Goal: Ask a question

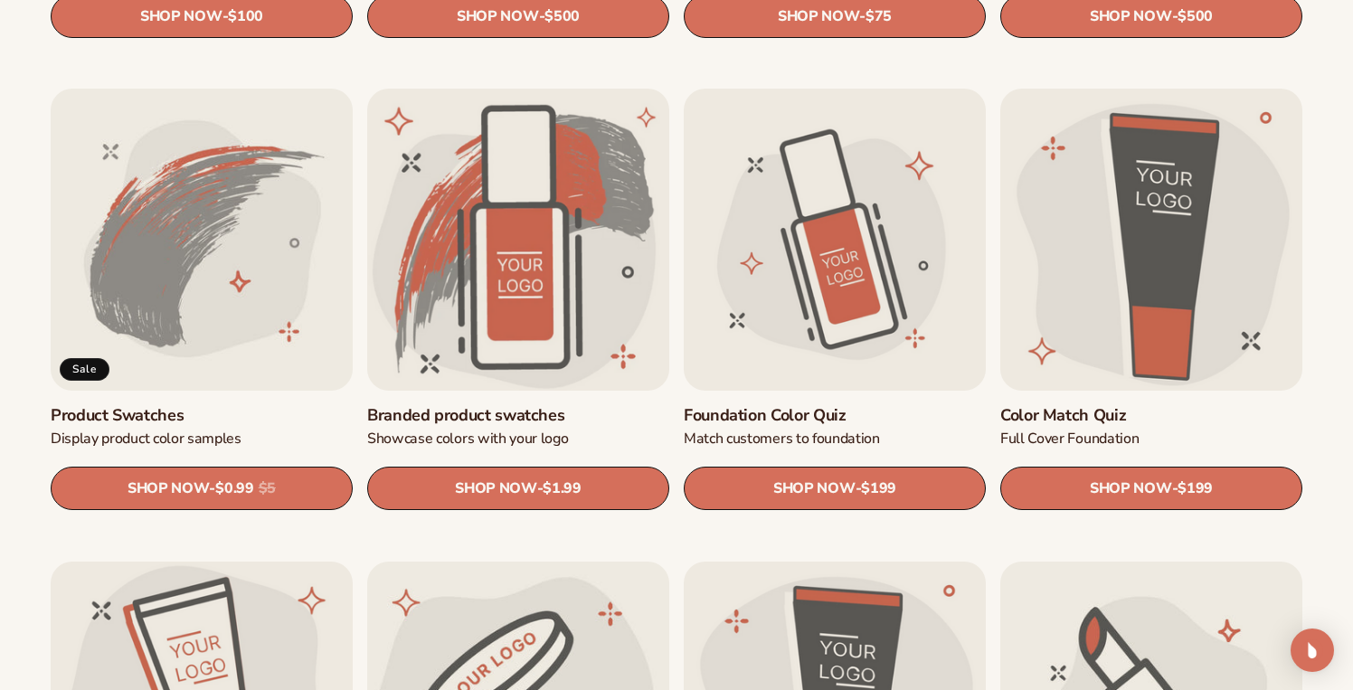
scroll to position [1025, 0]
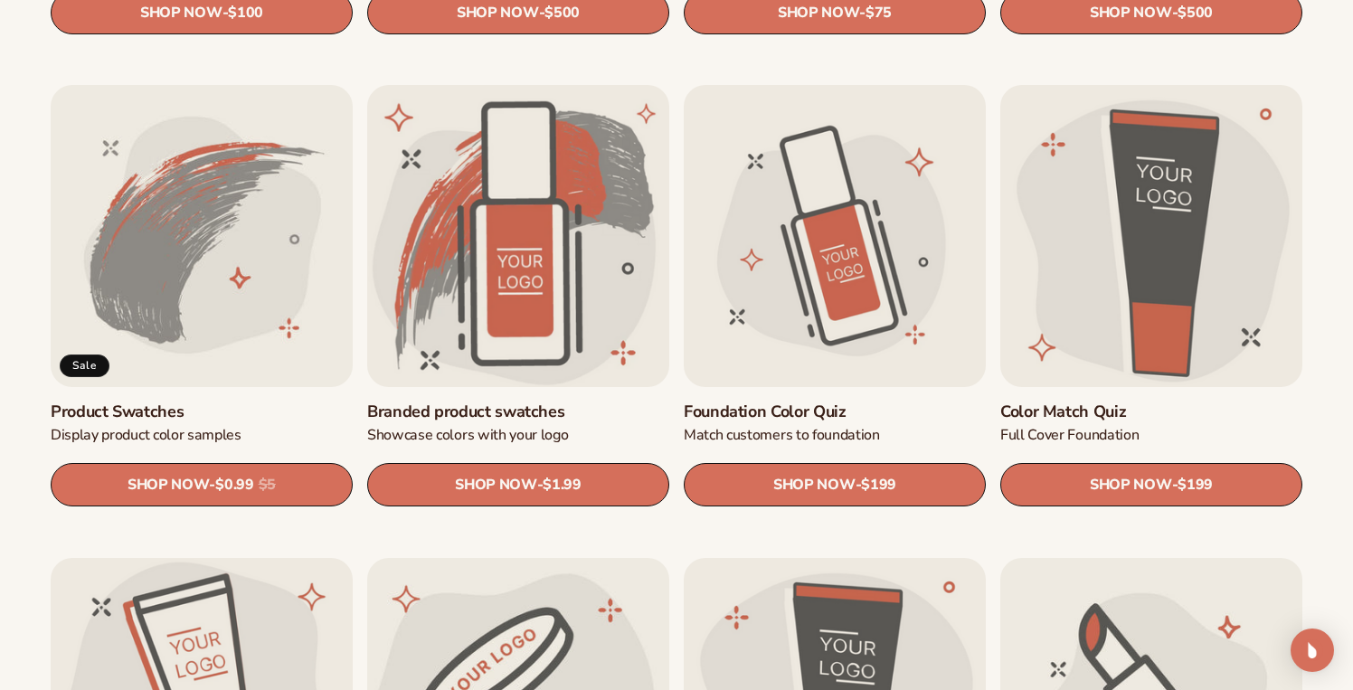
click at [176, 401] on link "Product Swatches" at bounding box center [202, 411] width 302 height 21
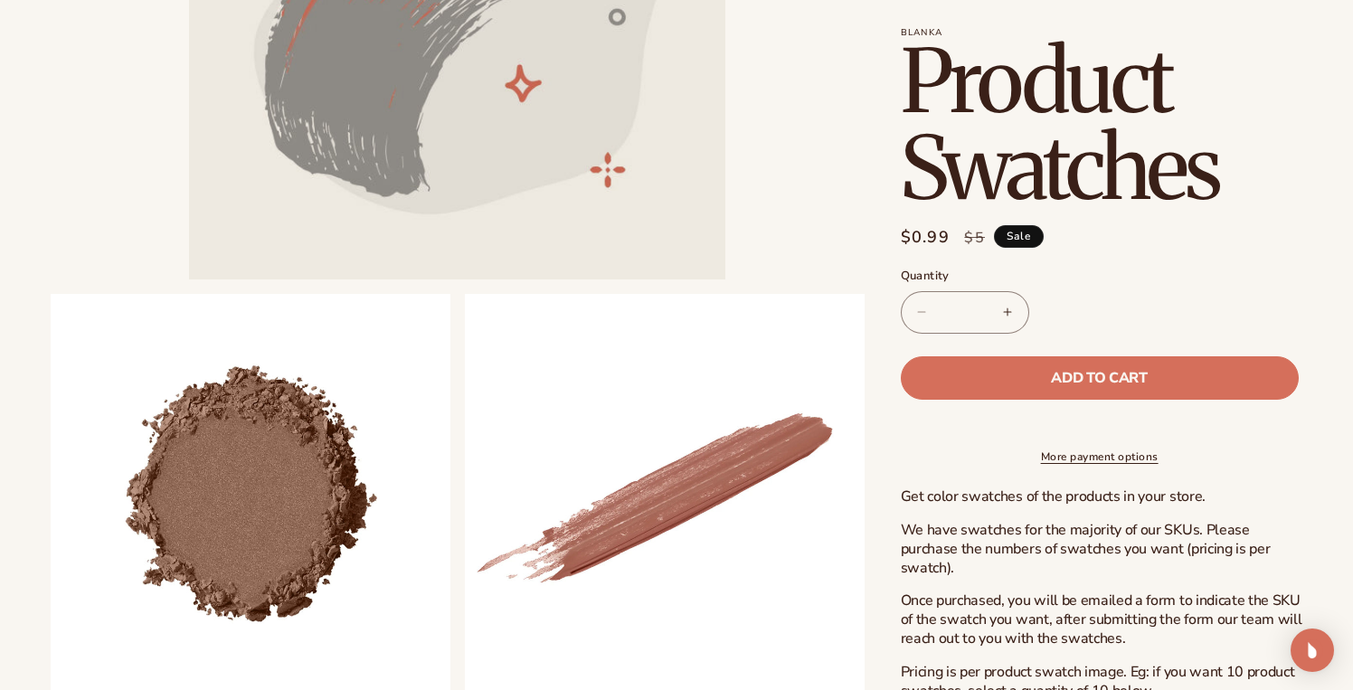
scroll to position [396, 0]
click at [1314, 654] on img "Open Intercom Messenger" at bounding box center [1312, 650] width 24 height 24
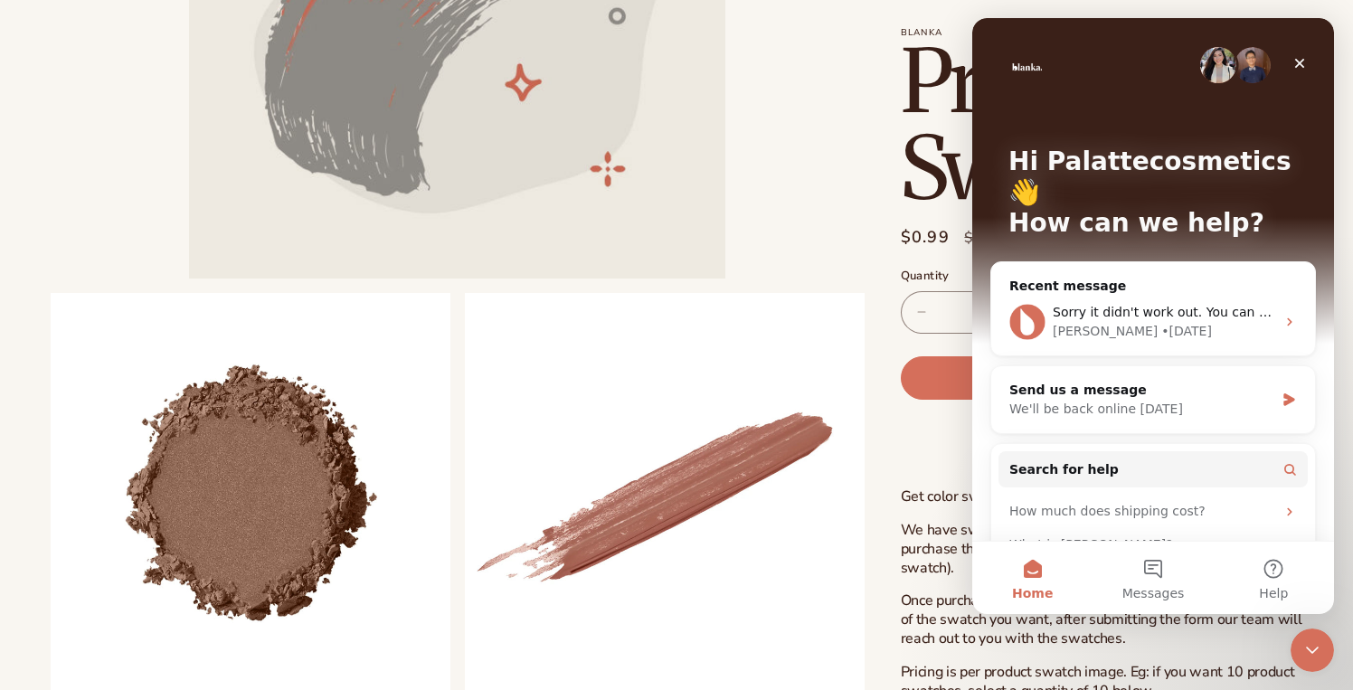
scroll to position [0, 0]
click at [1136, 381] on div "Send us a message" at bounding box center [1141, 390] width 265 height 19
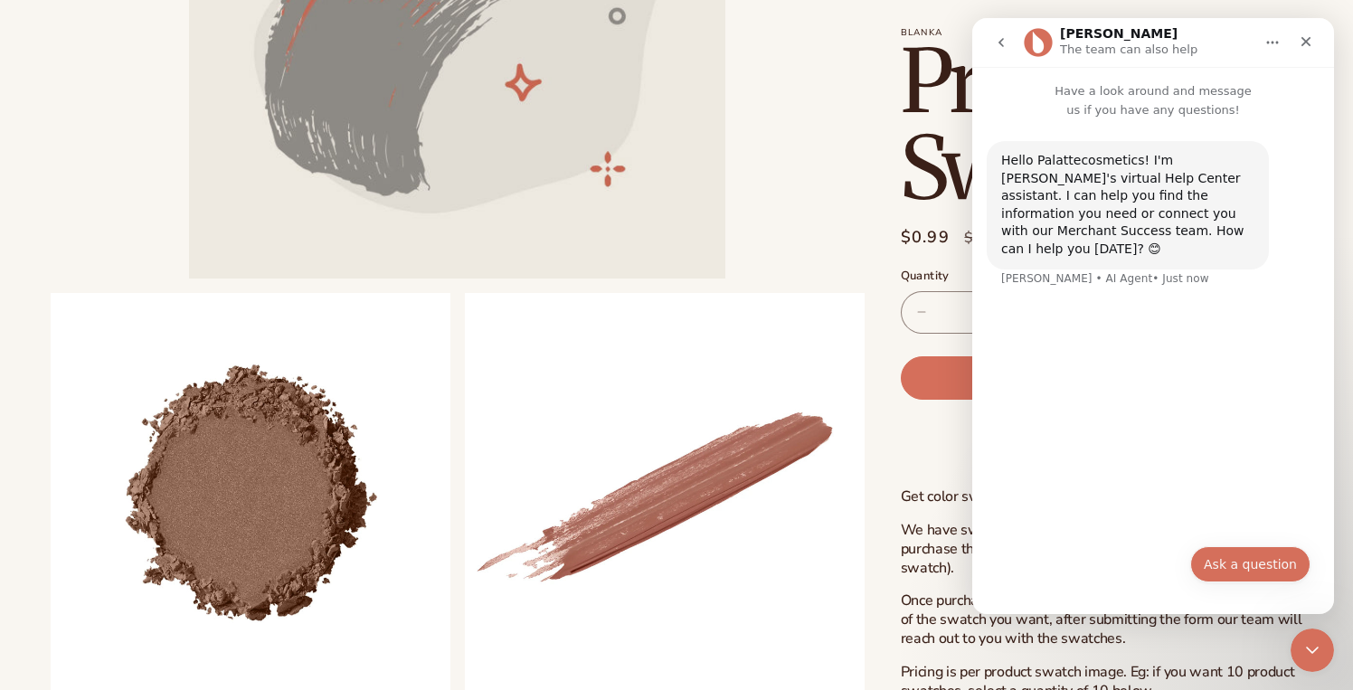
click at [1240, 560] on button "Ask a question" at bounding box center [1250, 564] width 120 height 36
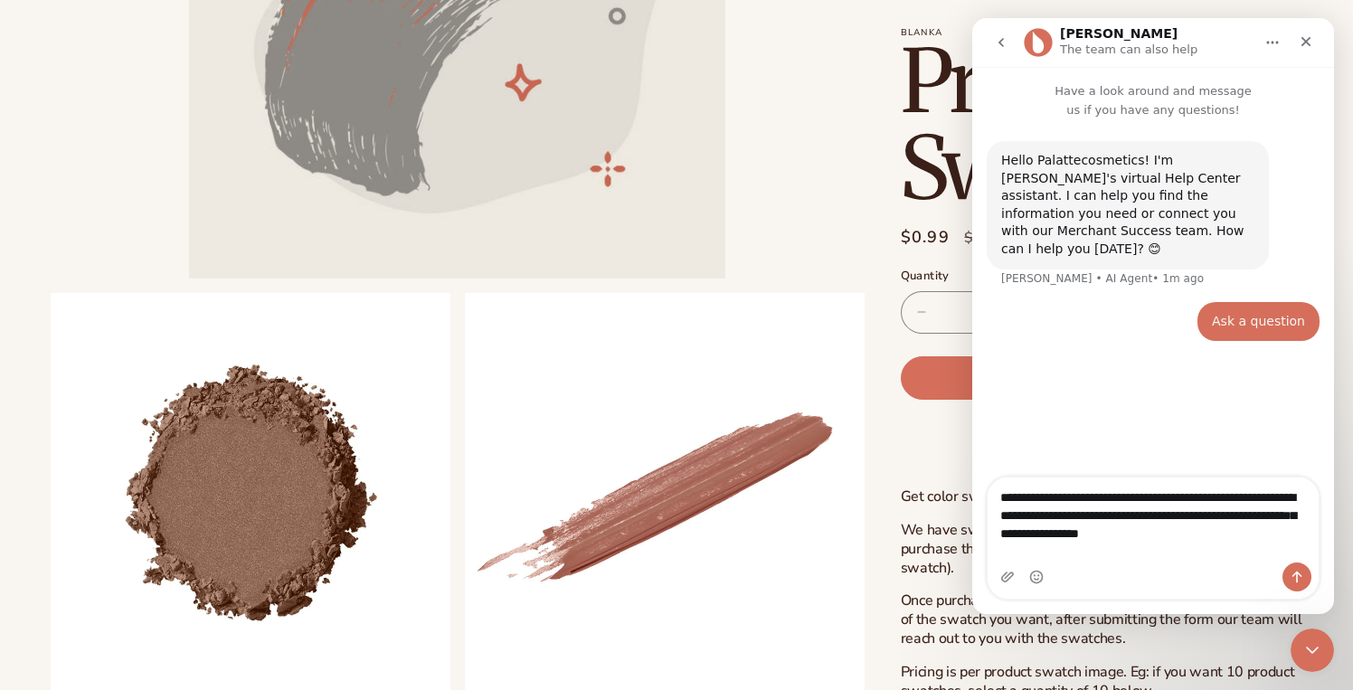
type textarea "**********"
click at [1296, 577] on button "Send a message…" at bounding box center [1296, 576] width 29 height 29
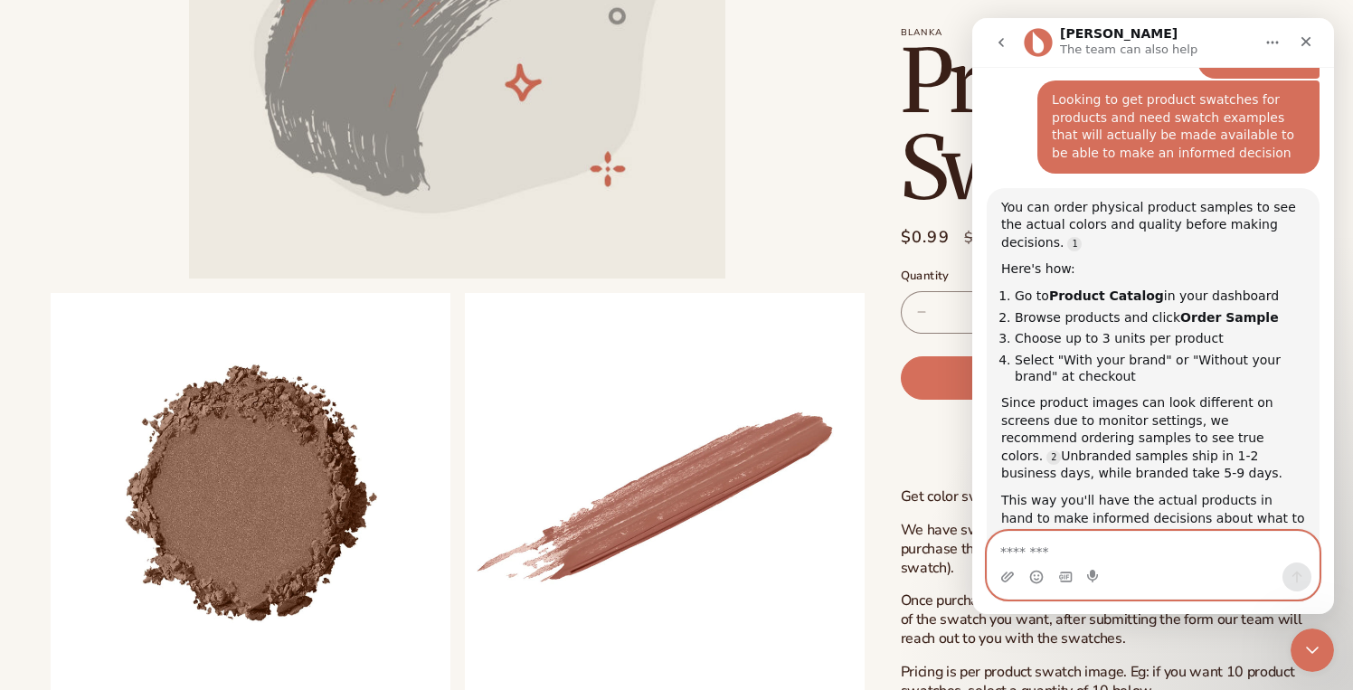
scroll to position [293, 0]
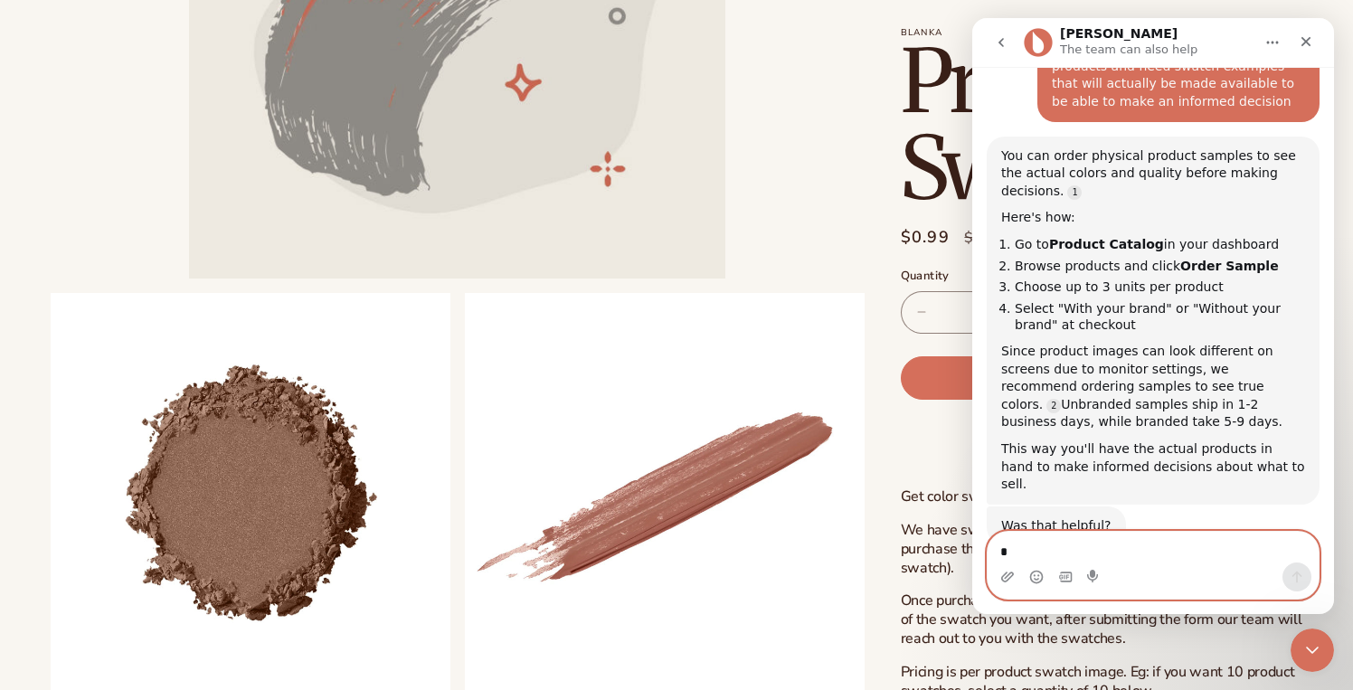
type textarea "**"
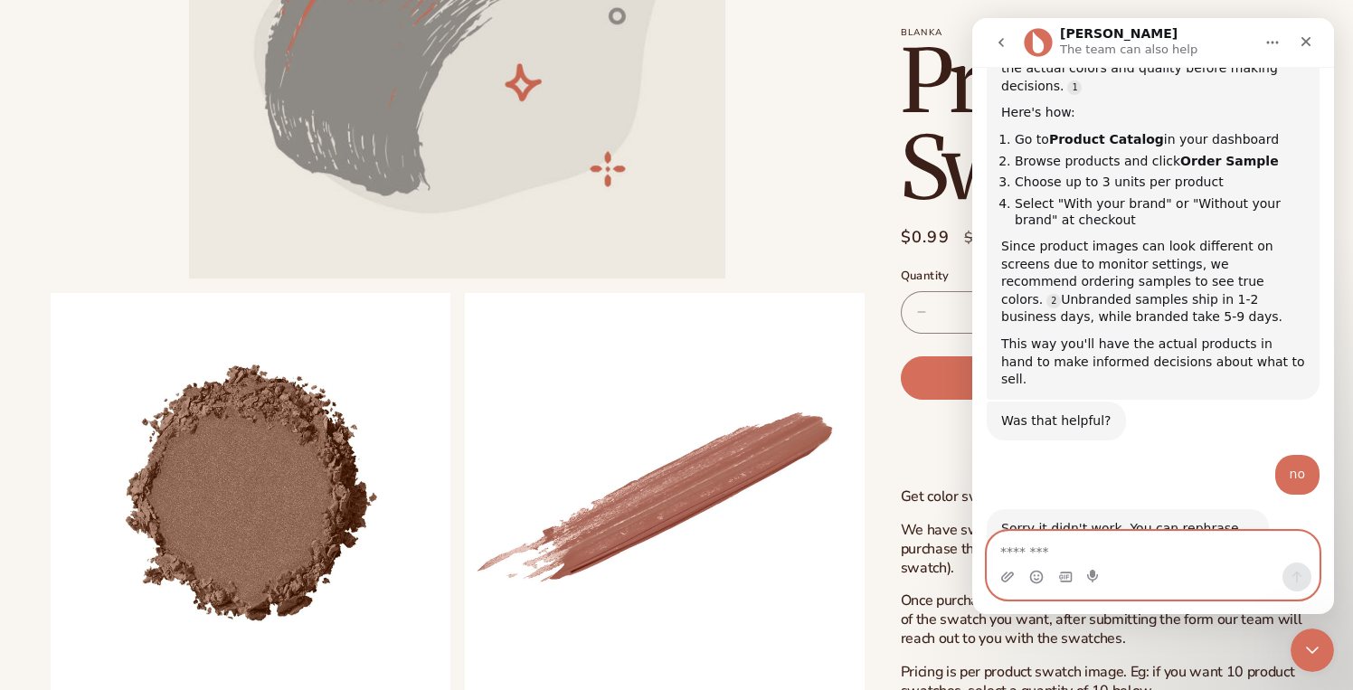
scroll to position [476, 0]
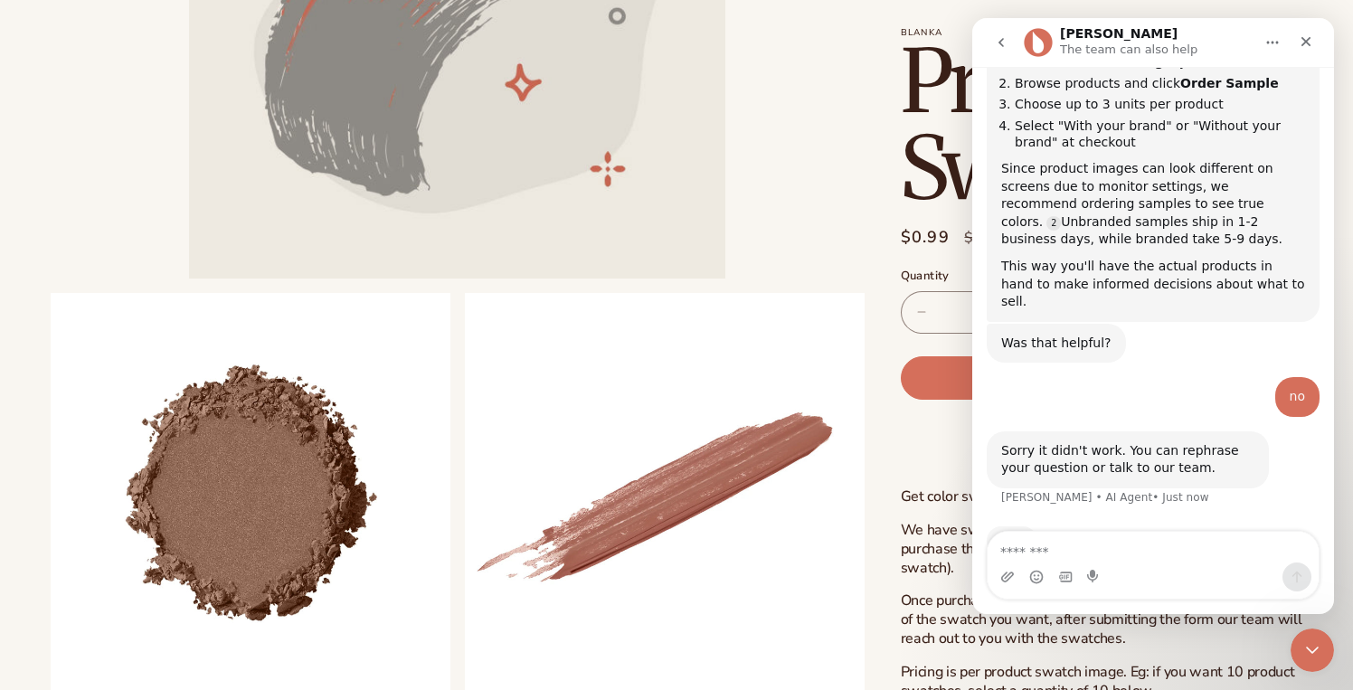
click at [923, 492] on section "Blanka Product Swatches Product Swatches Regular price $0.99 Sale price $0.99 R…" at bounding box center [1100, 394] width 401 height 735
click at [899, 577] on div "Blanka Product Swatches Product Swatches Regular price $0.99 Sale price $0.99 R…" at bounding box center [1083, 415] width 438 height 1382
click at [1287, 649] on html at bounding box center [1308, 647] width 43 height 43
click at [1301, 646] on icon "Close Intercom Messenger" at bounding box center [1309, 647] width 22 height 22
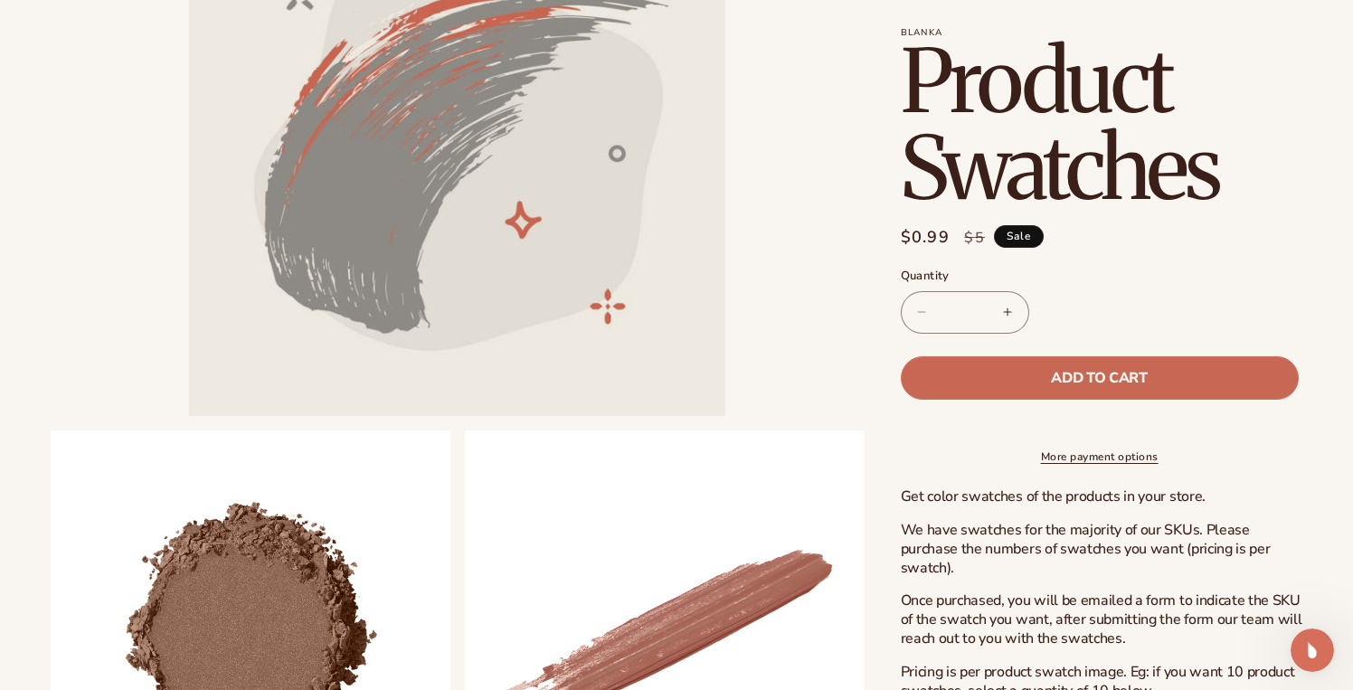
scroll to position [261, 0]
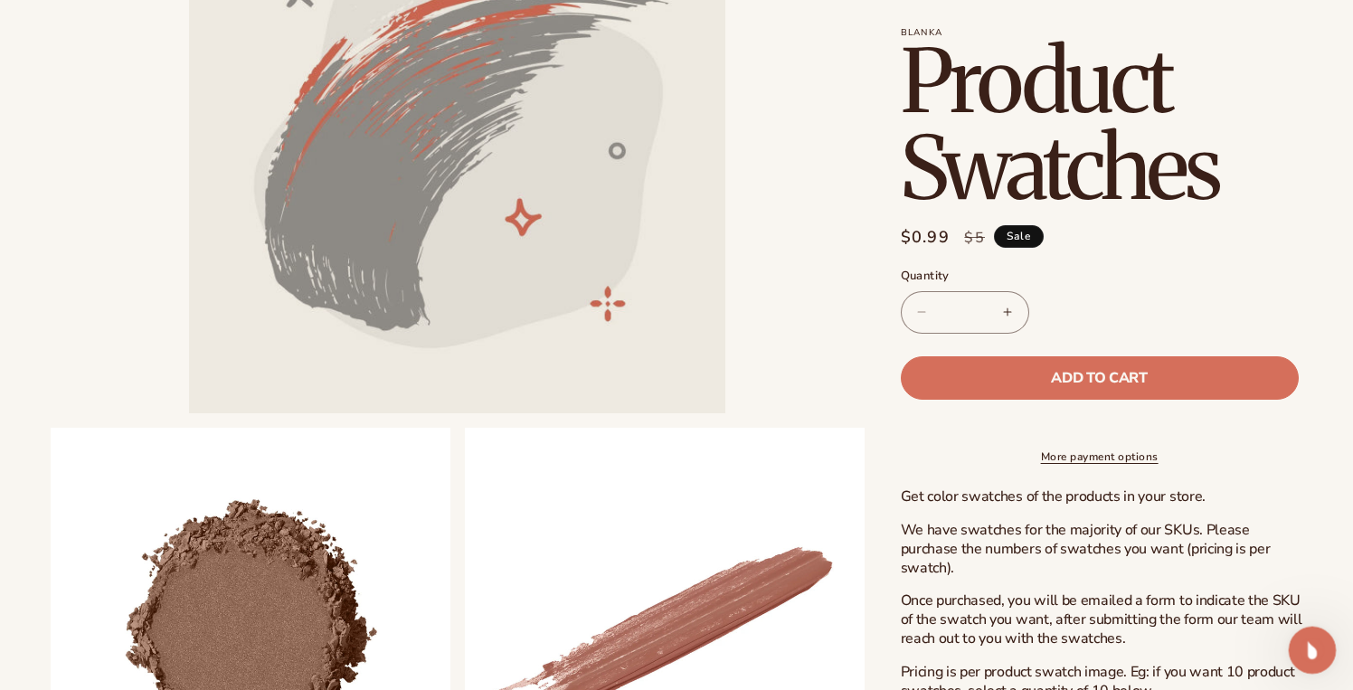
click at [1322, 660] on div "Open Intercom Messenger" at bounding box center [1309, 647] width 60 height 60
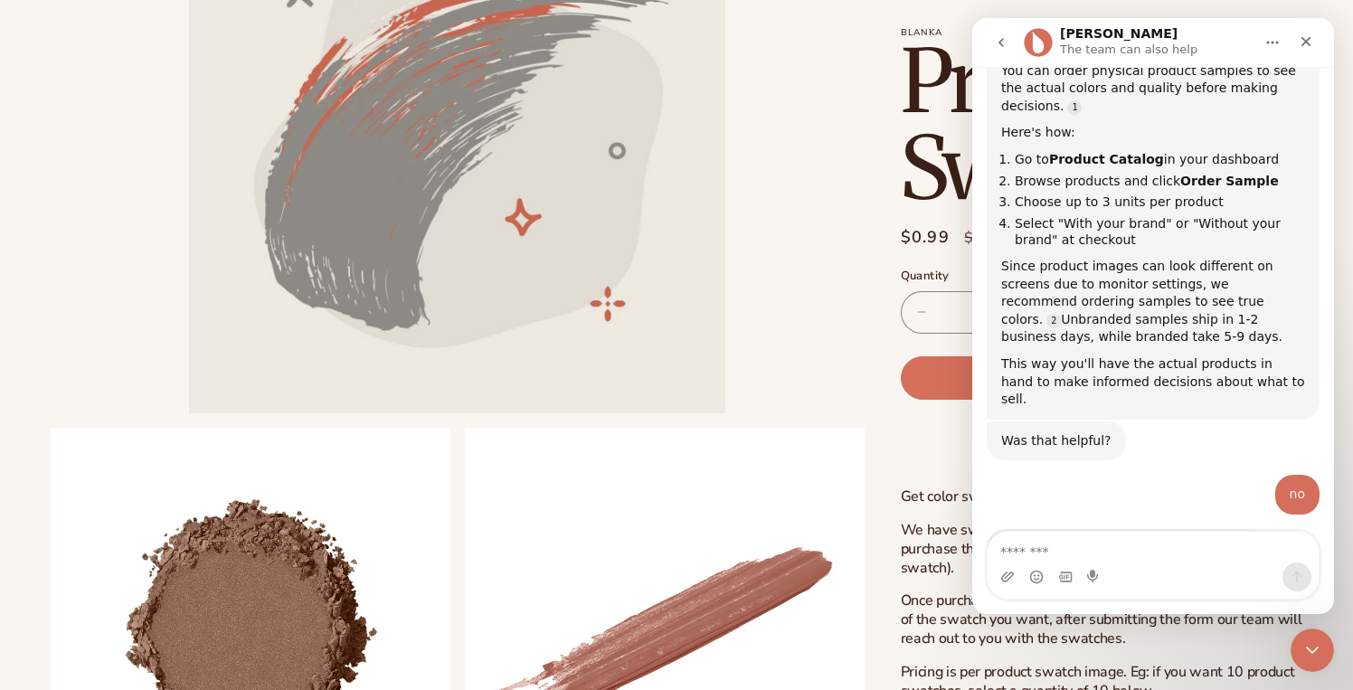
scroll to position [476, 0]
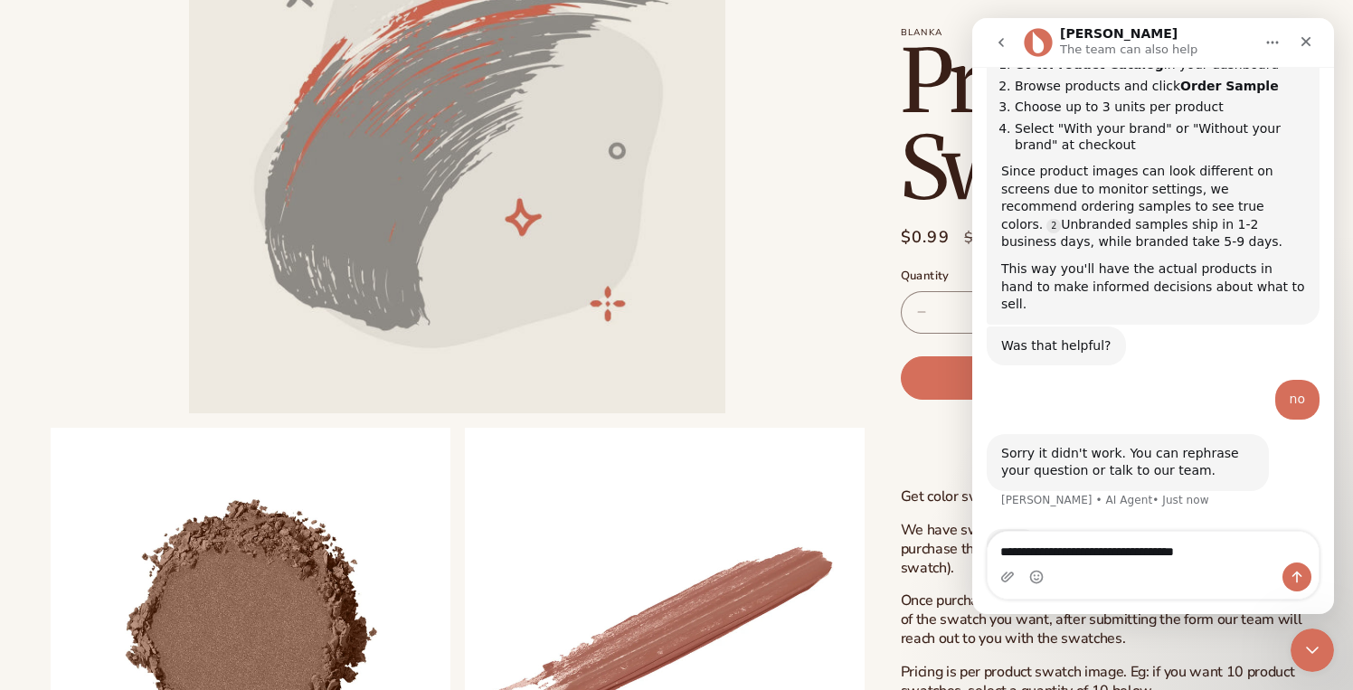
type textarea "**********"
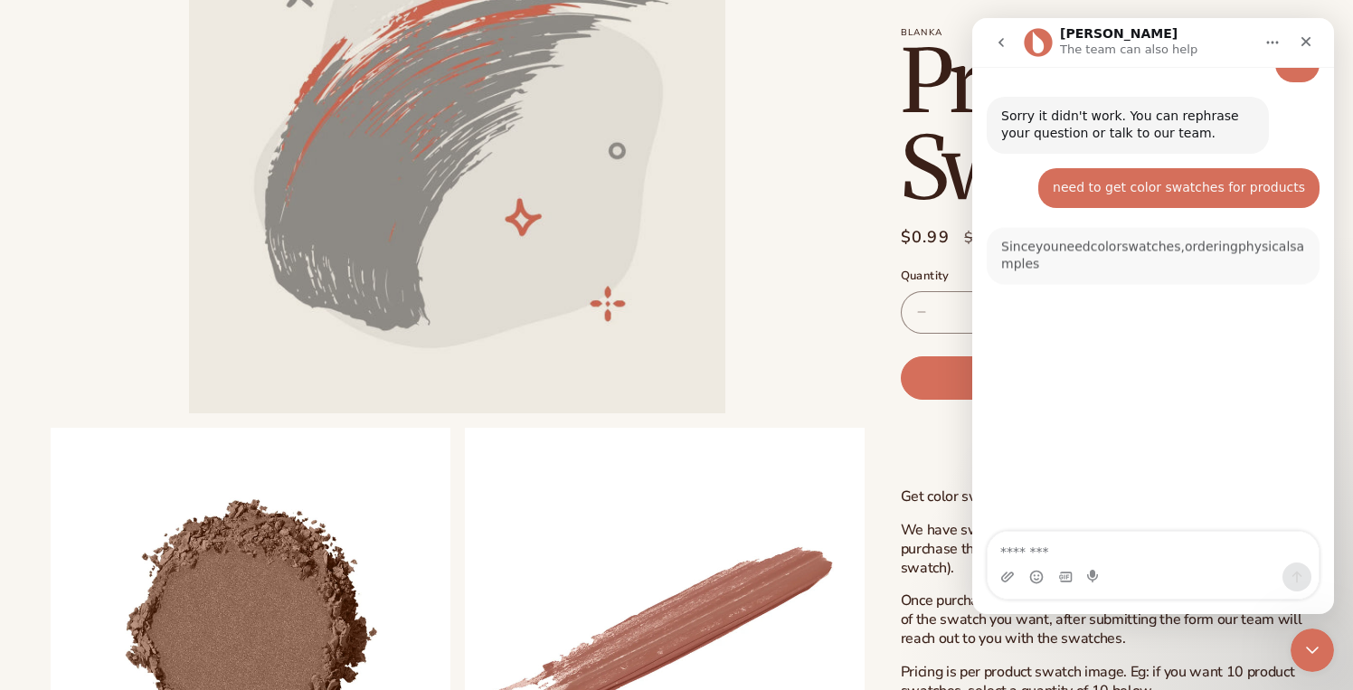
scroll to position [863, 0]
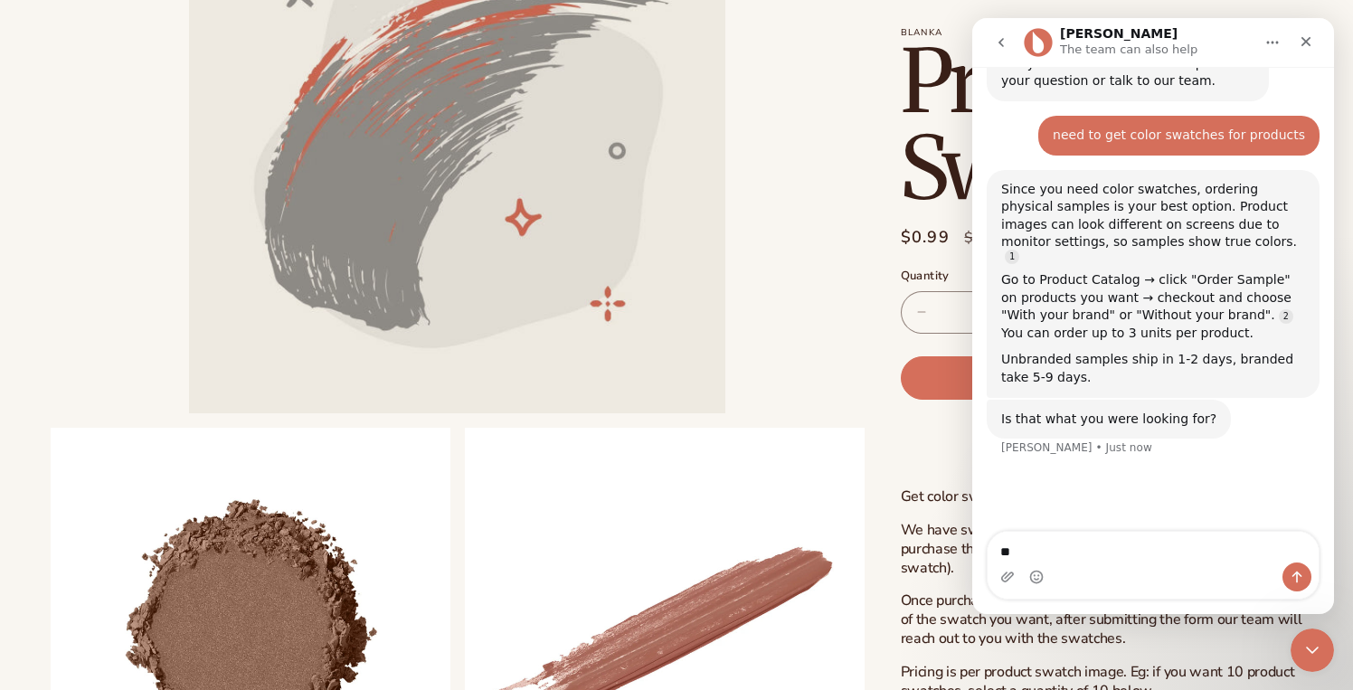
type textarea "**"
click at [1275, 37] on icon "Home" at bounding box center [1272, 42] width 14 height 14
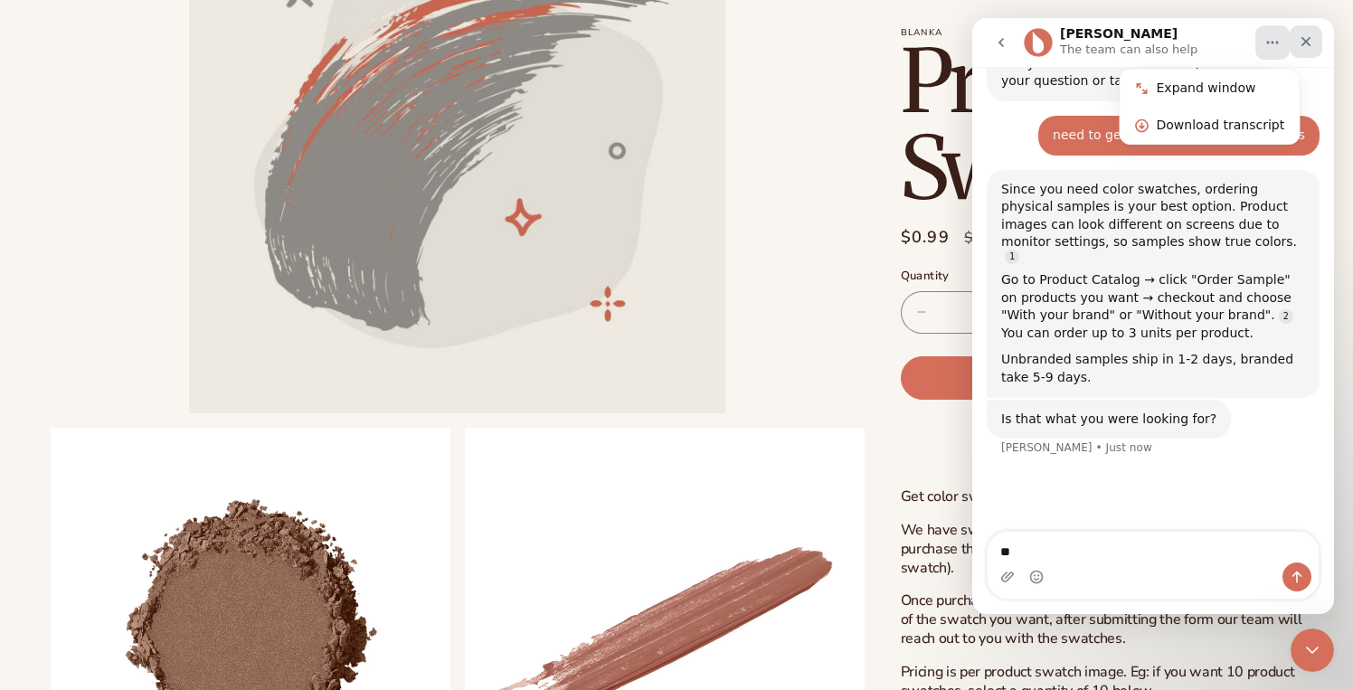
click at [1310, 38] on icon "Close" at bounding box center [1306, 42] width 10 height 10
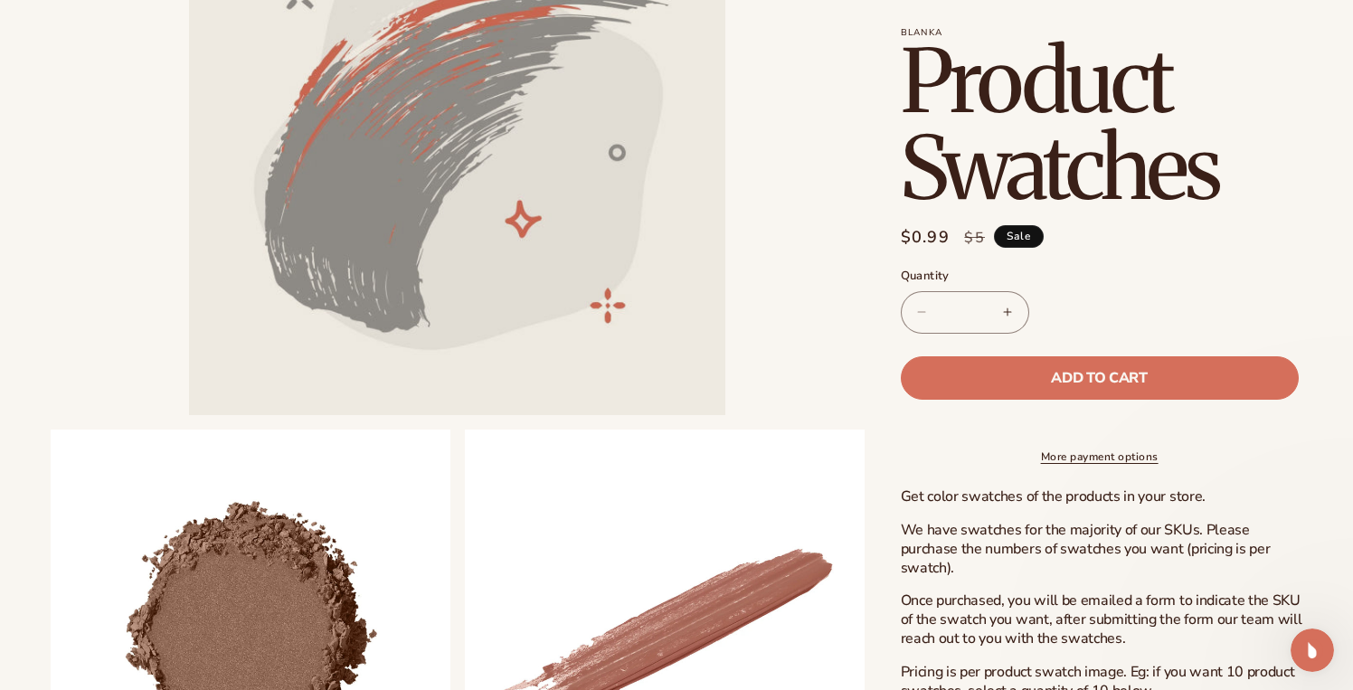
scroll to position [261, 0]
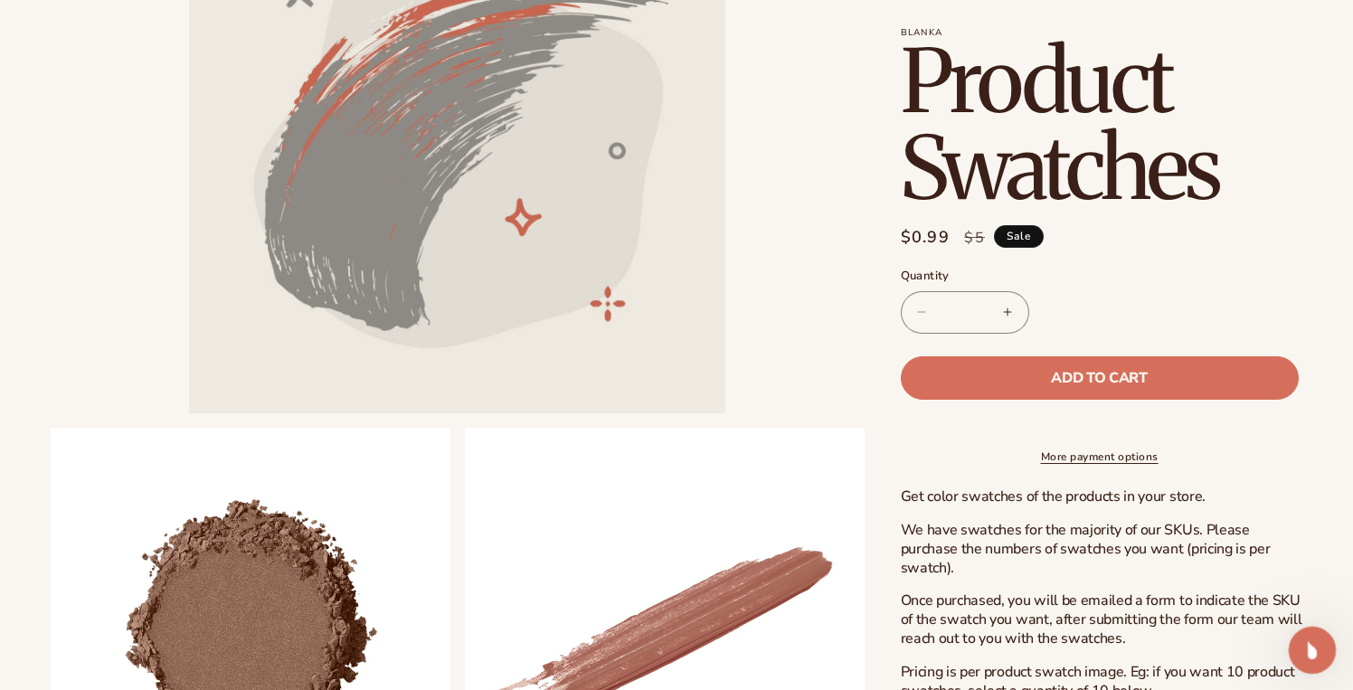
click at [1317, 638] on div "Open Intercom Messenger" at bounding box center [1309, 647] width 60 height 60
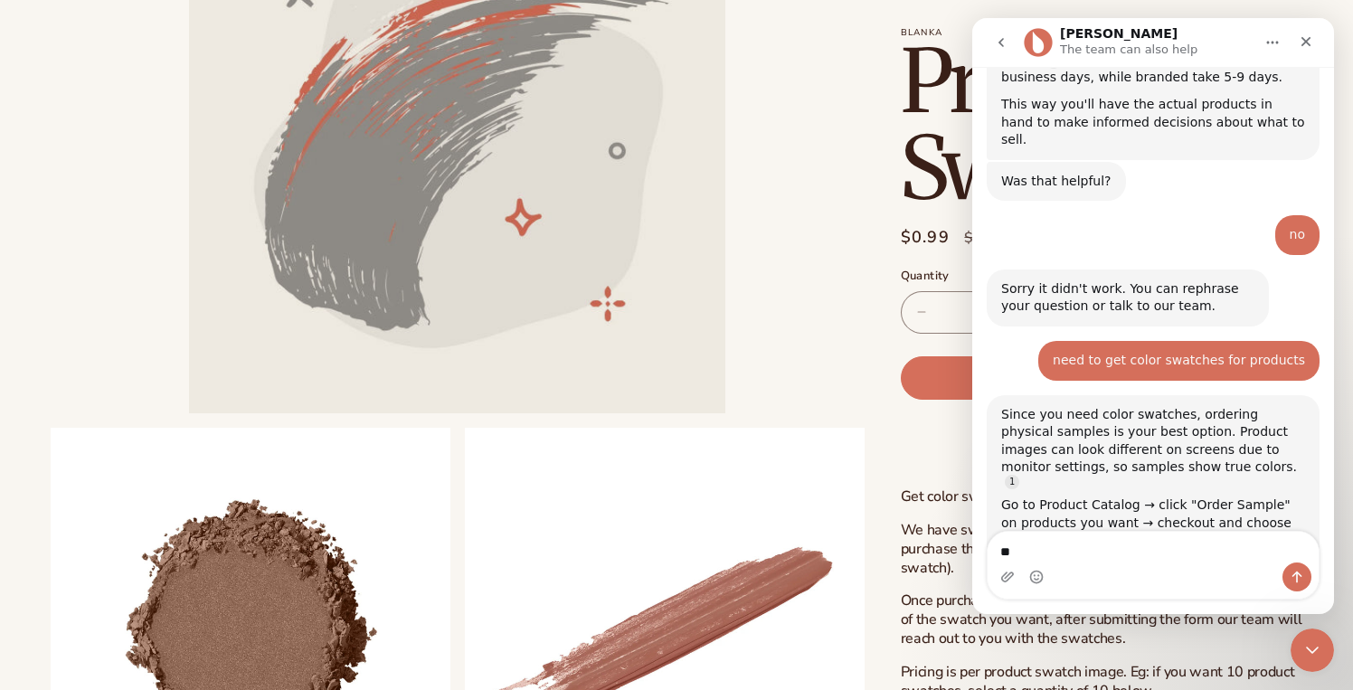
scroll to position [737, 0]
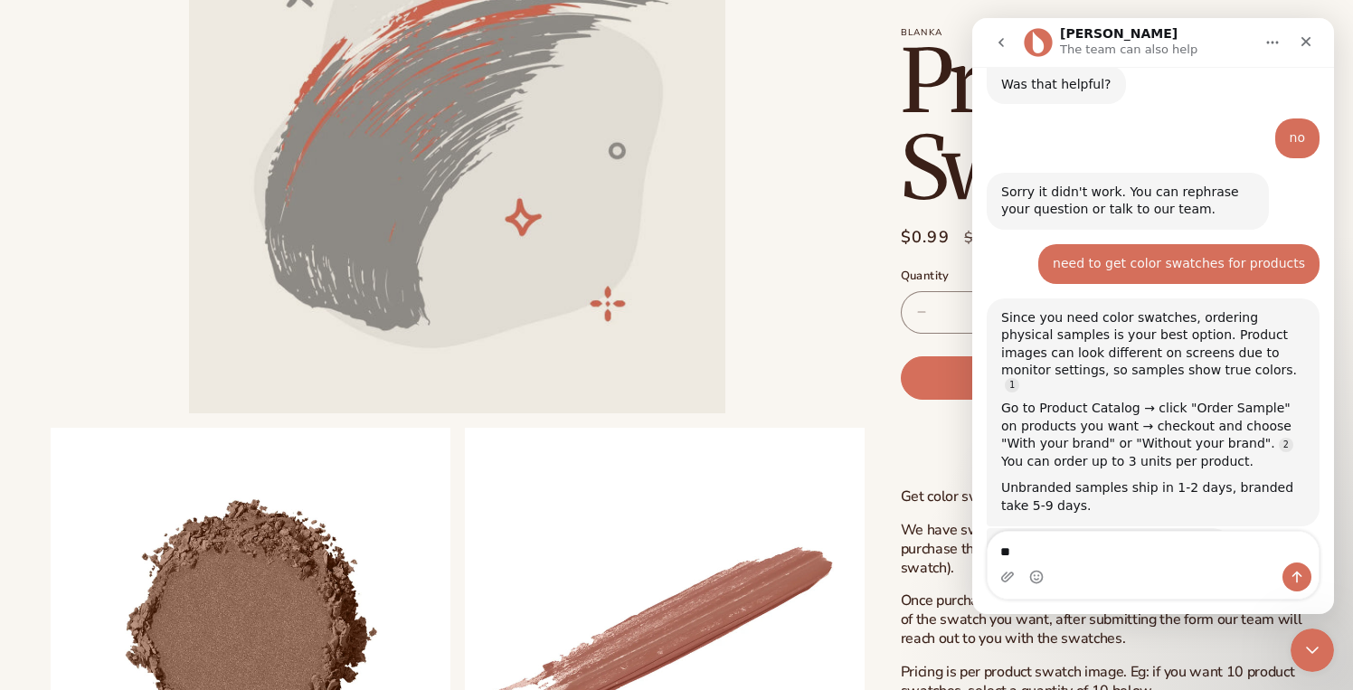
click at [999, 47] on icon "go back" at bounding box center [1001, 42] width 14 height 14
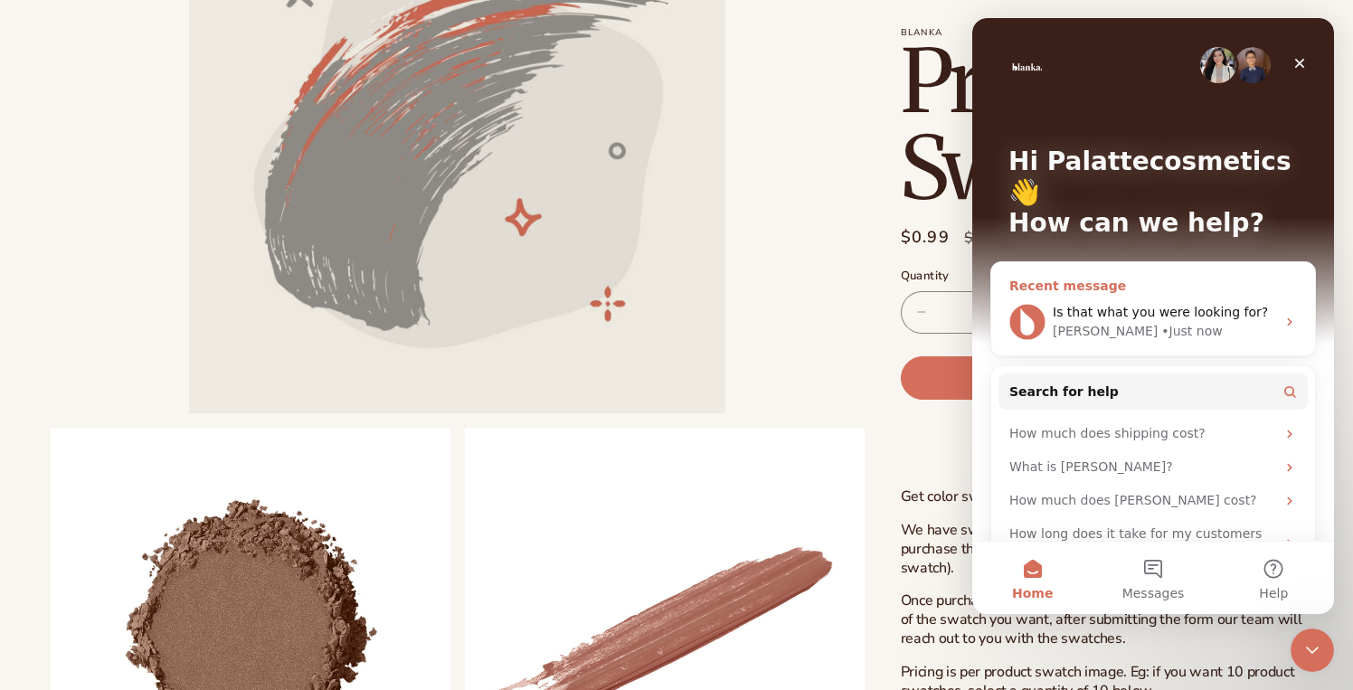
click at [1215, 303] on div "Is that what you were looking for?" at bounding box center [1163, 312] width 222 height 19
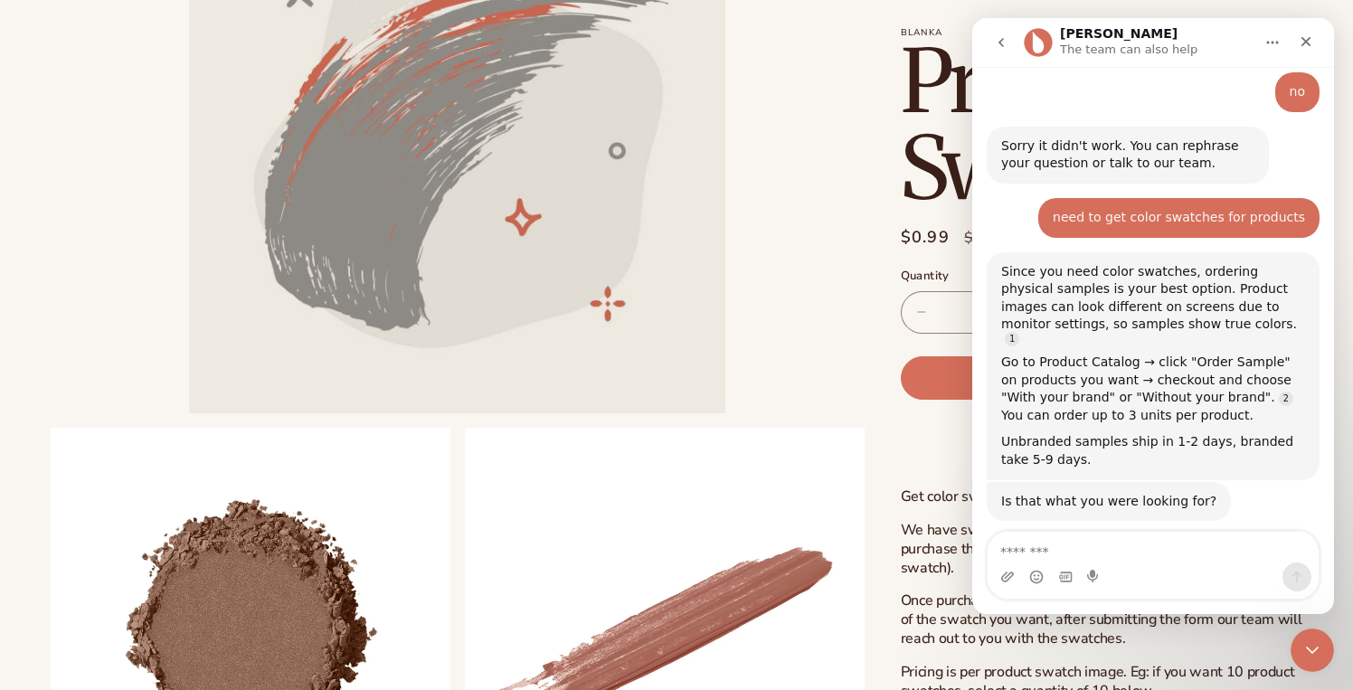
scroll to position [929, 0]
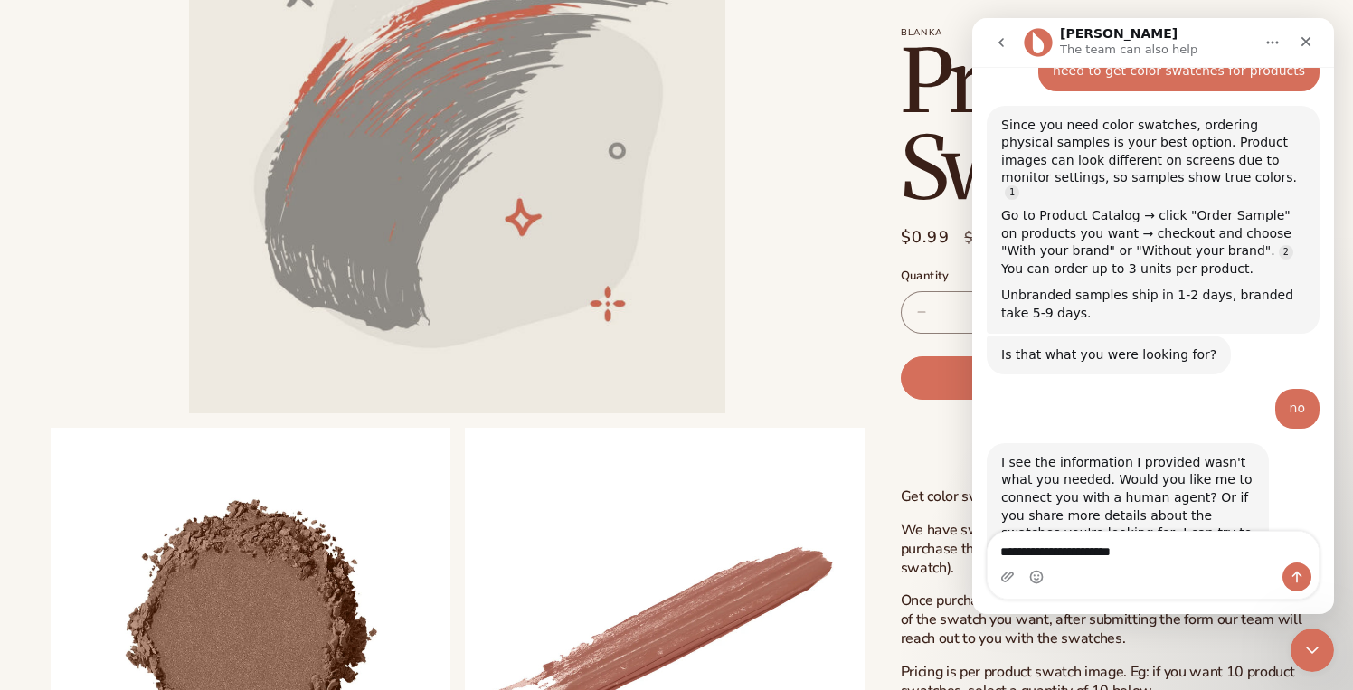
type textarea "**********"
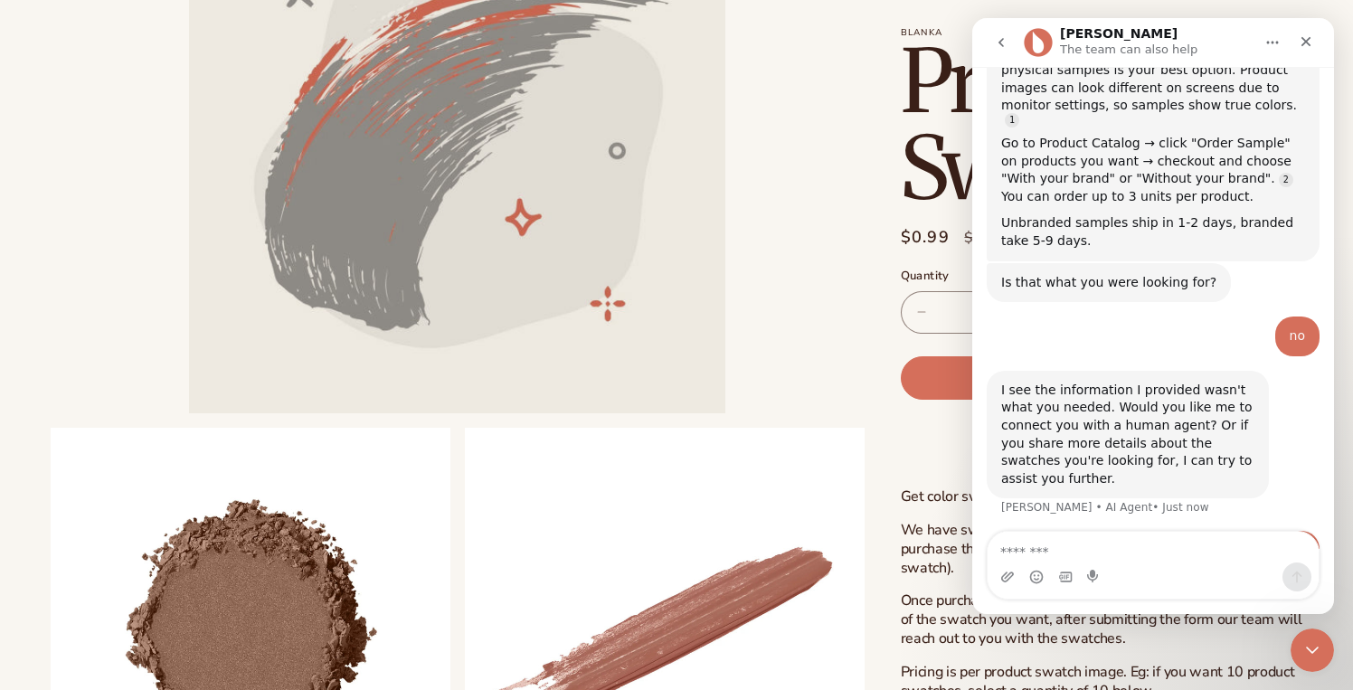
scroll to position [1001, 0]
click at [1263, 532] on div "connect me to human agent • Just now" at bounding box center [1214, 552] width 209 height 40
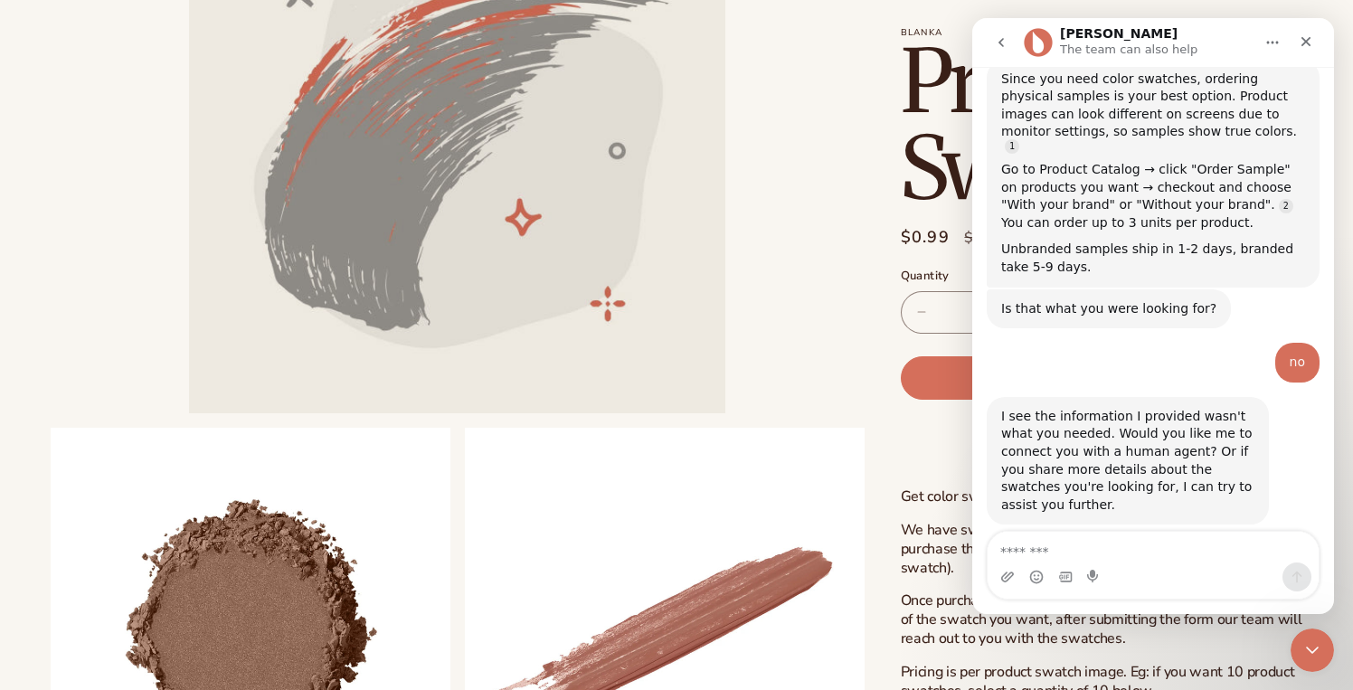
scroll to position [1088, 0]
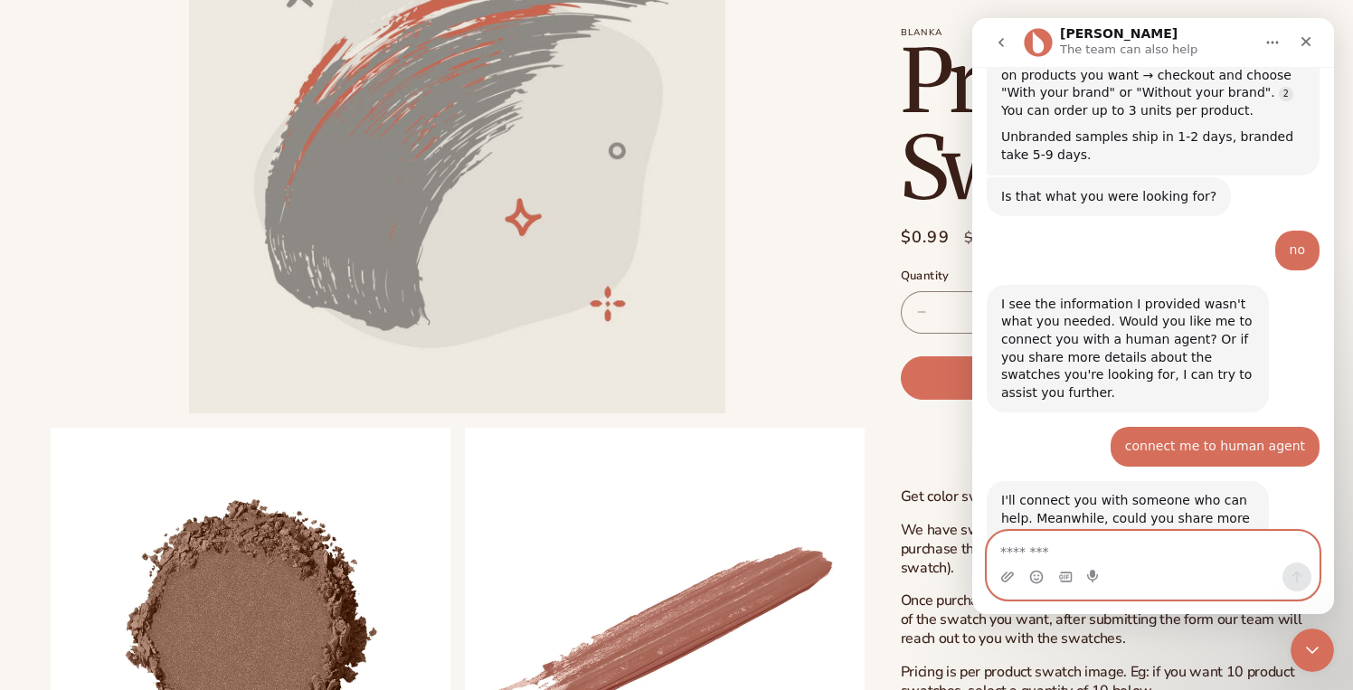
click at [1245, 558] on textarea "Message…" at bounding box center [1152, 547] width 331 height 31
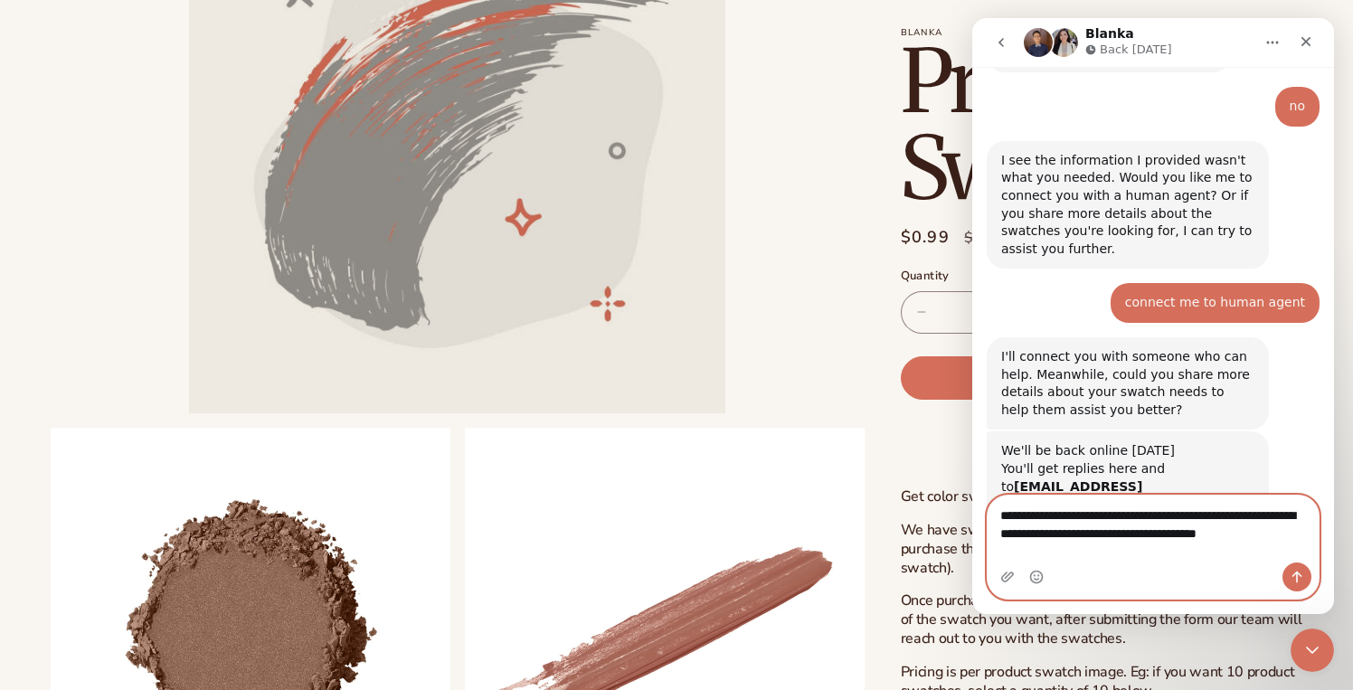
scroll to position [1249, 0]
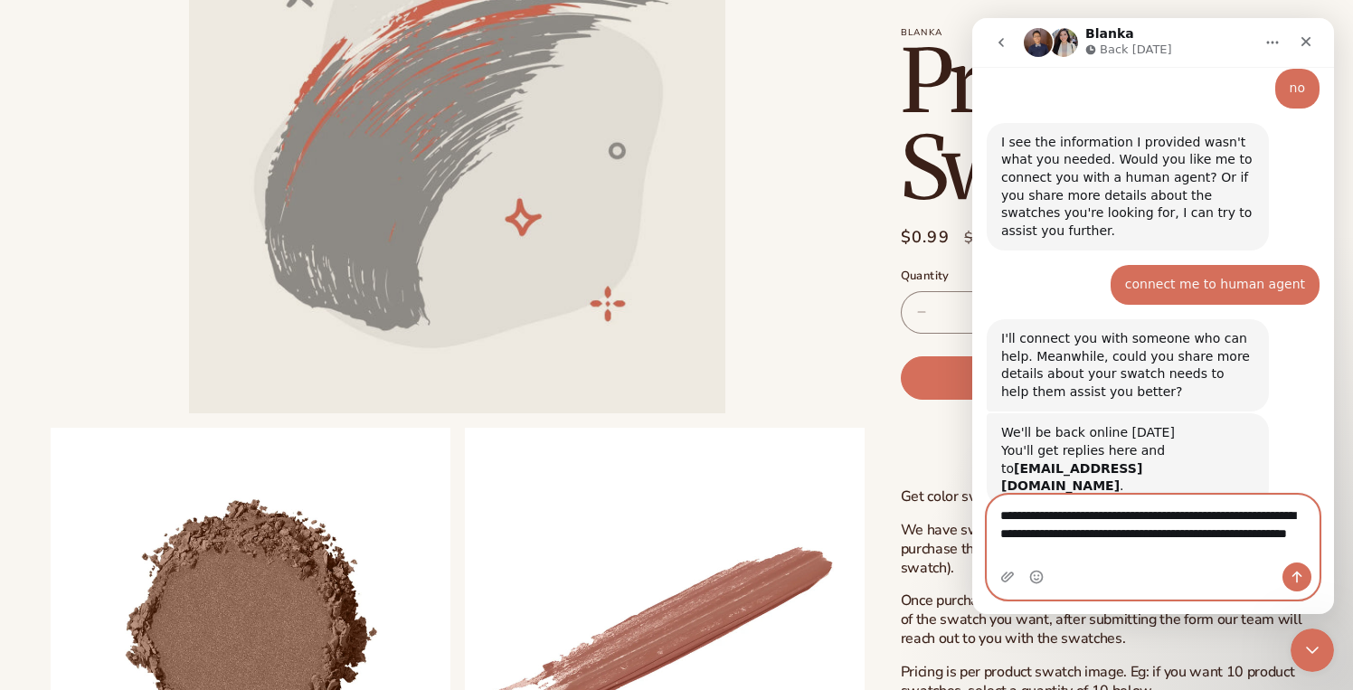
type textarea "**********"
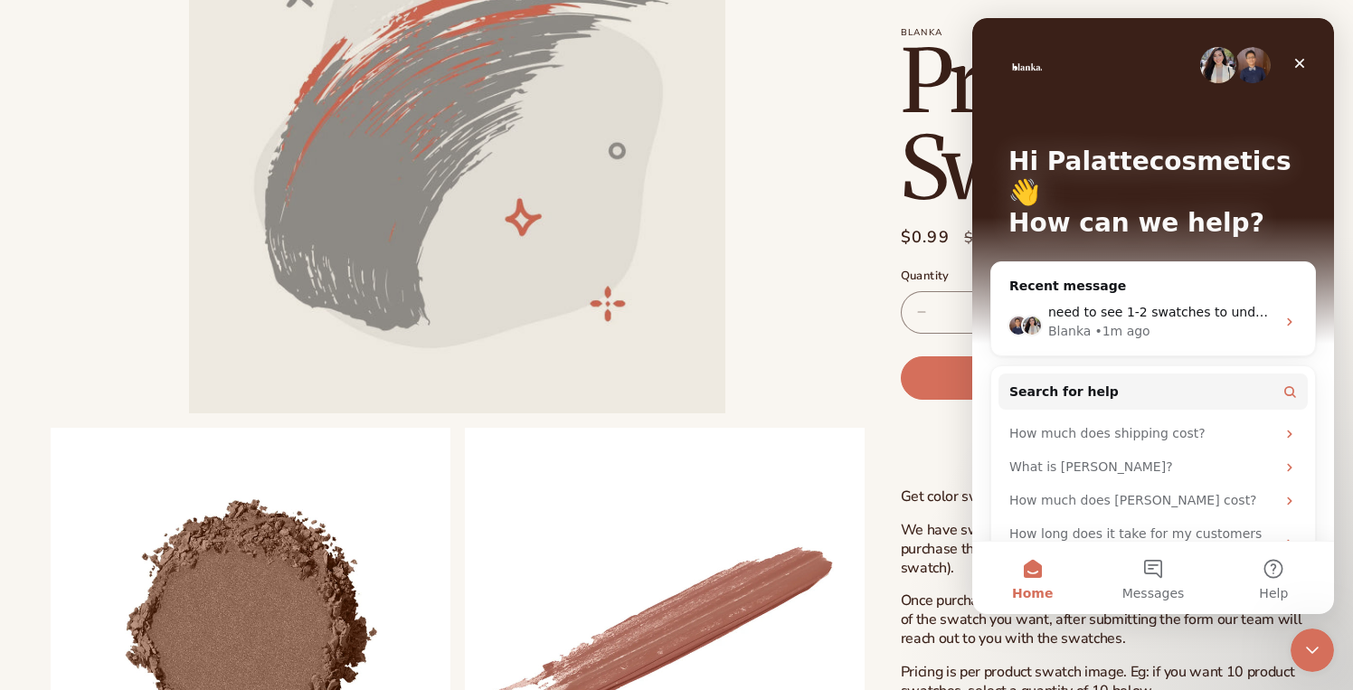
scroll to position [0, 0]
click at [1217, 322] on div "Blanka • 1m ago" at bounding box center [1161, 331] width 227 height 19
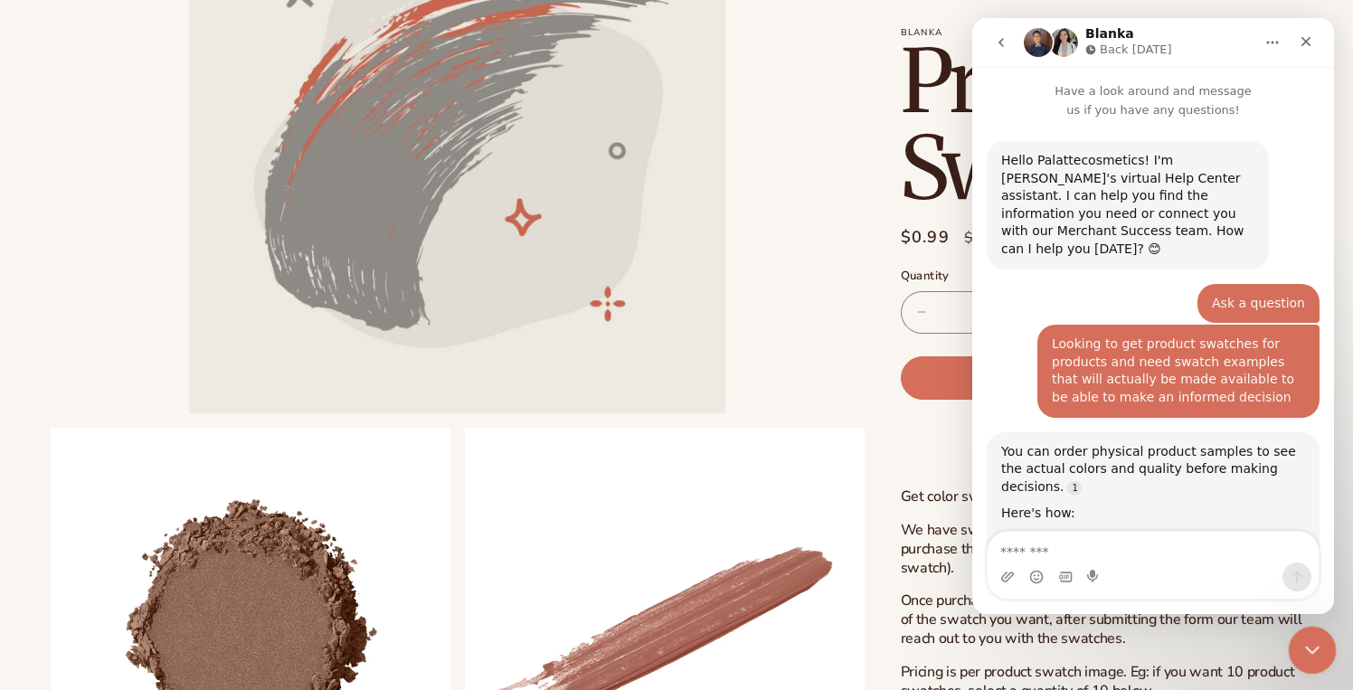
scroll to position [1318, 0]
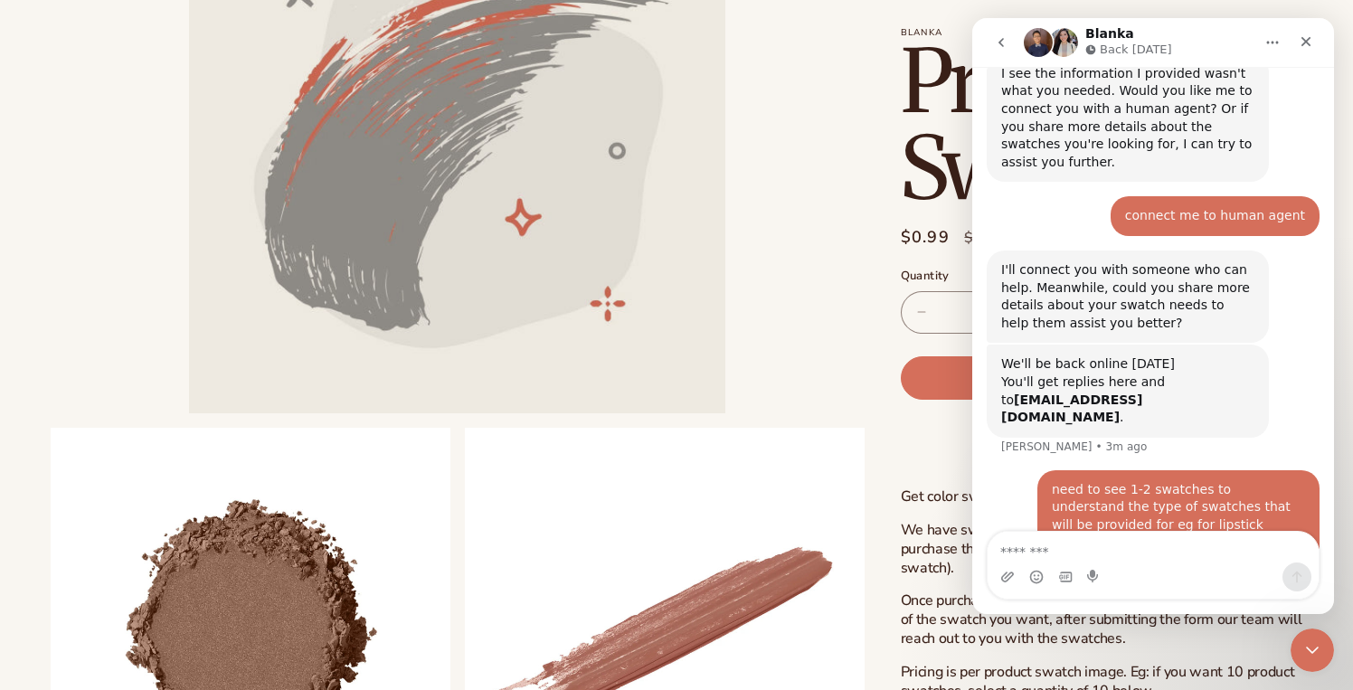
click at [1275, 38] on icon "Home" at bounding box center [1272, 42] width 14 height 14
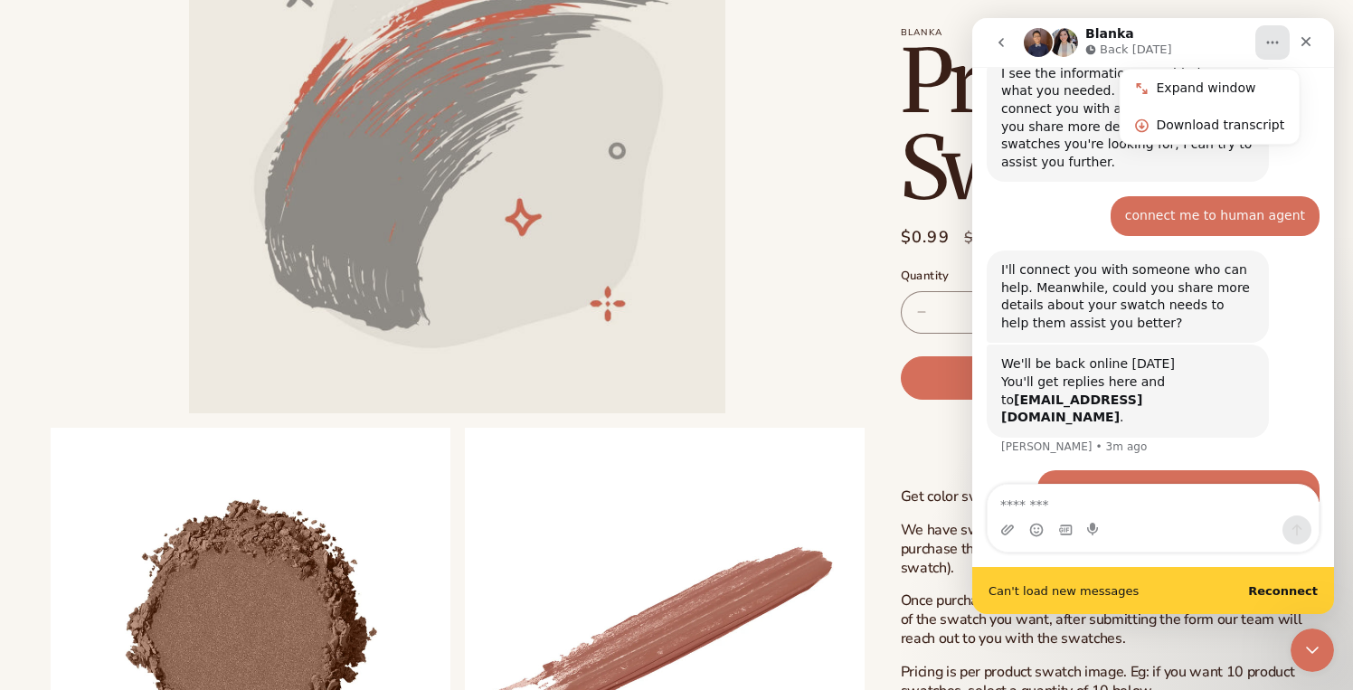
scroll to position [1365, 0]
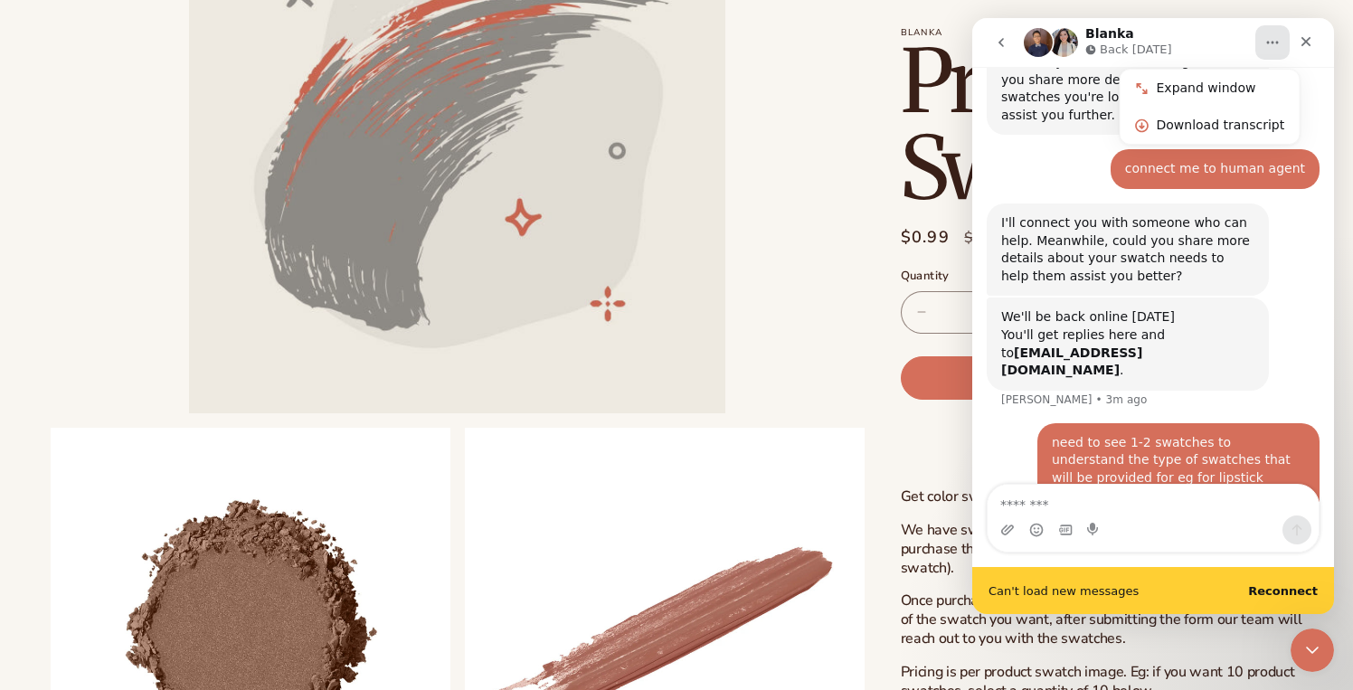
click at [1300, 598] on div "Can't load new messages Reconnect" at bounding box center [1153, 590] width 362 height 47
click at [1292, 592] on b "Reconnect" at bounding box center [1283, 591] width 70 height 14
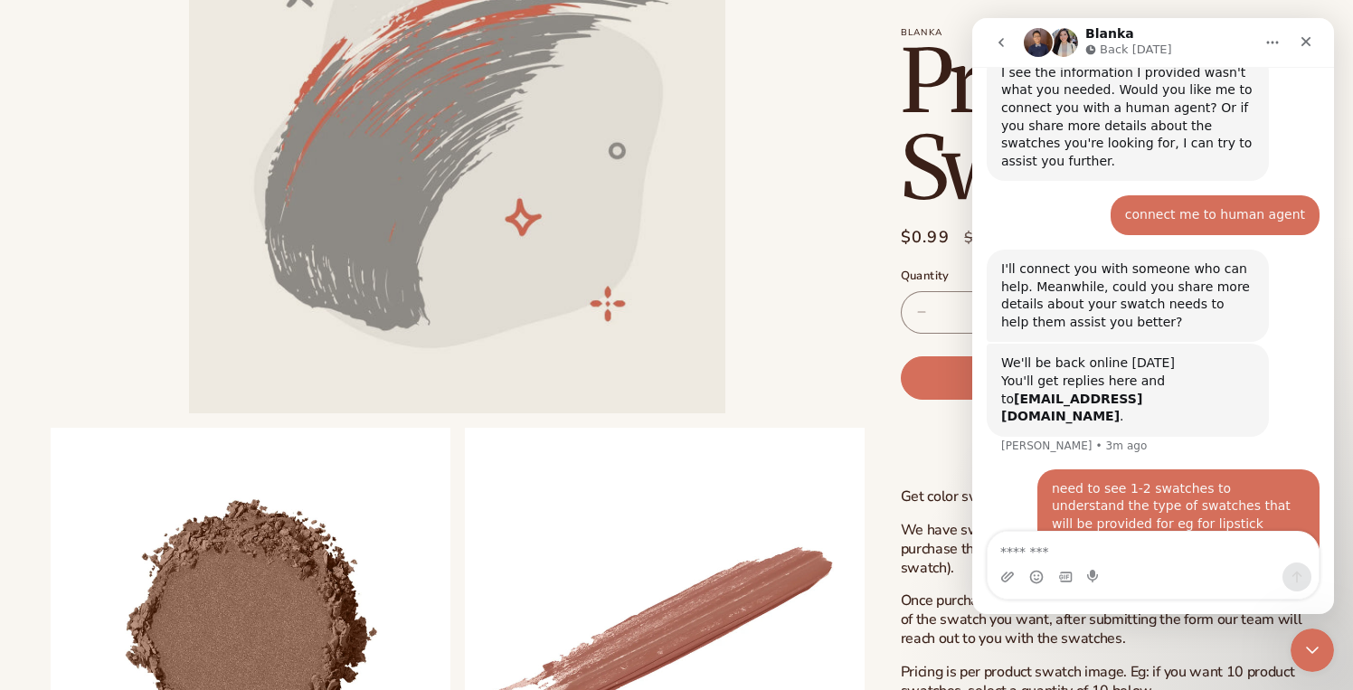
scroll to position [1318, 0]
click at [767, 151] on li "Open media 1 in modal" at bounding box center [458, 145] width 814 height 536
click at [999, 40] on icon "go back" at bounding box center [1001, 42] width 14 height 14
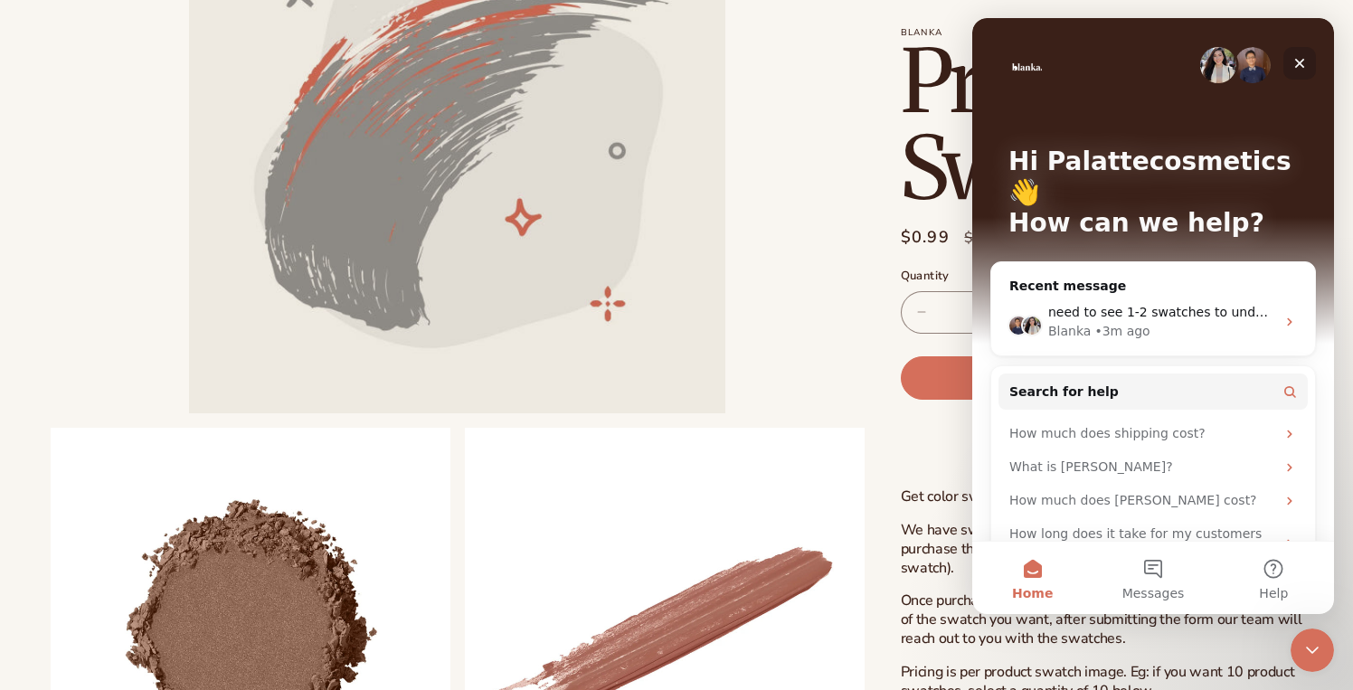
click at [1306, 61] on icon "Close" at bounding box center [1299, 63] width 14 height 14
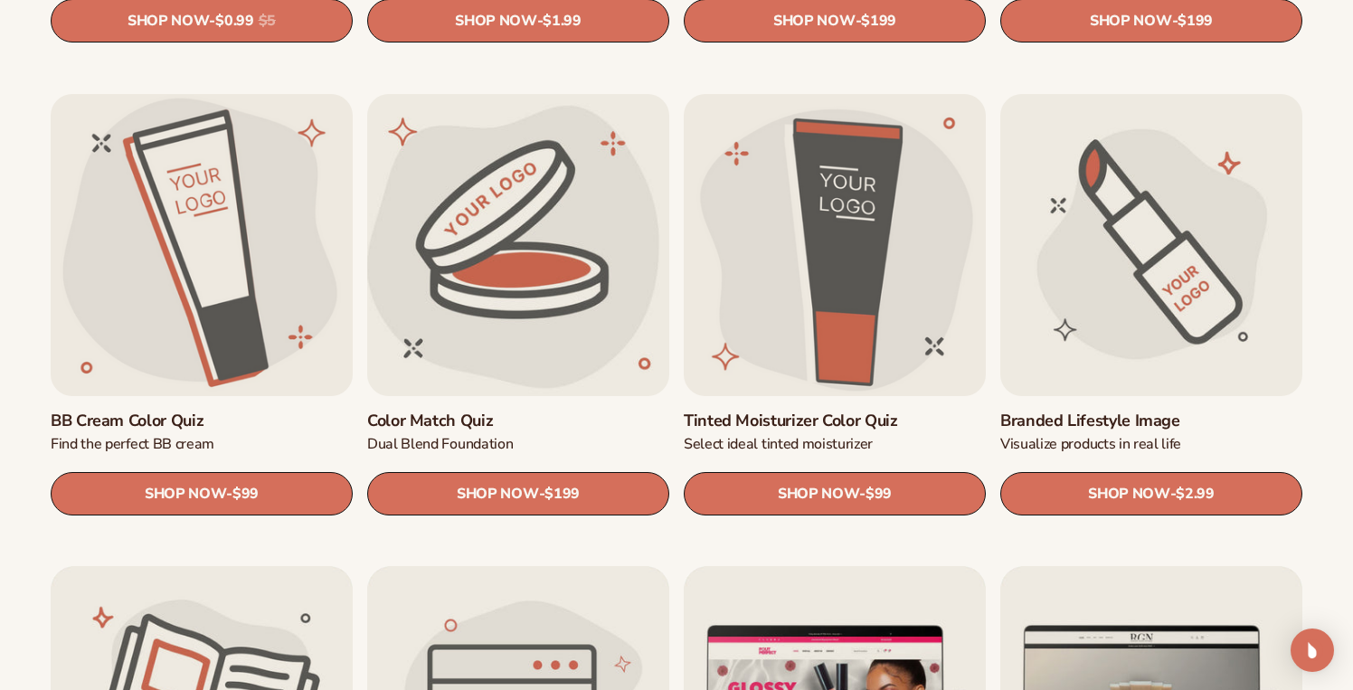
scroll to position [1492, 0]
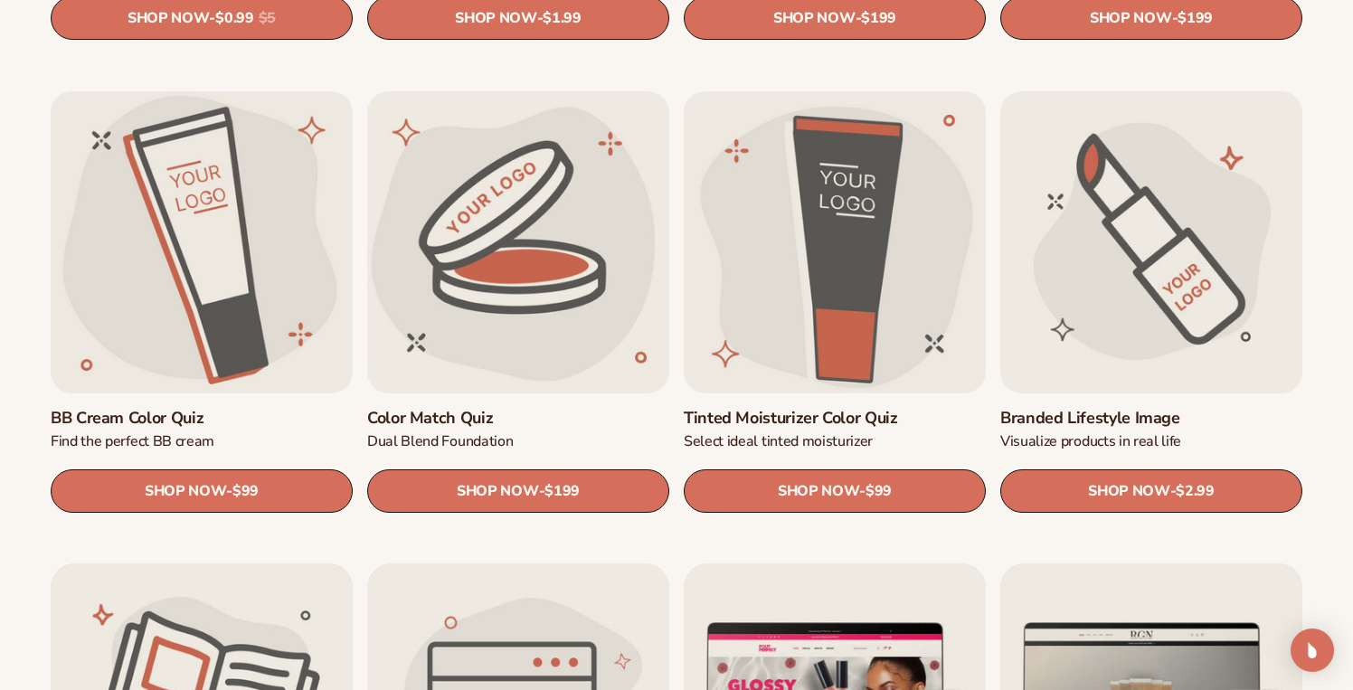
click at [1079, 408] on link "Branded Lifestyle Image" at bounding box center [1151, 418] width 302 height 21
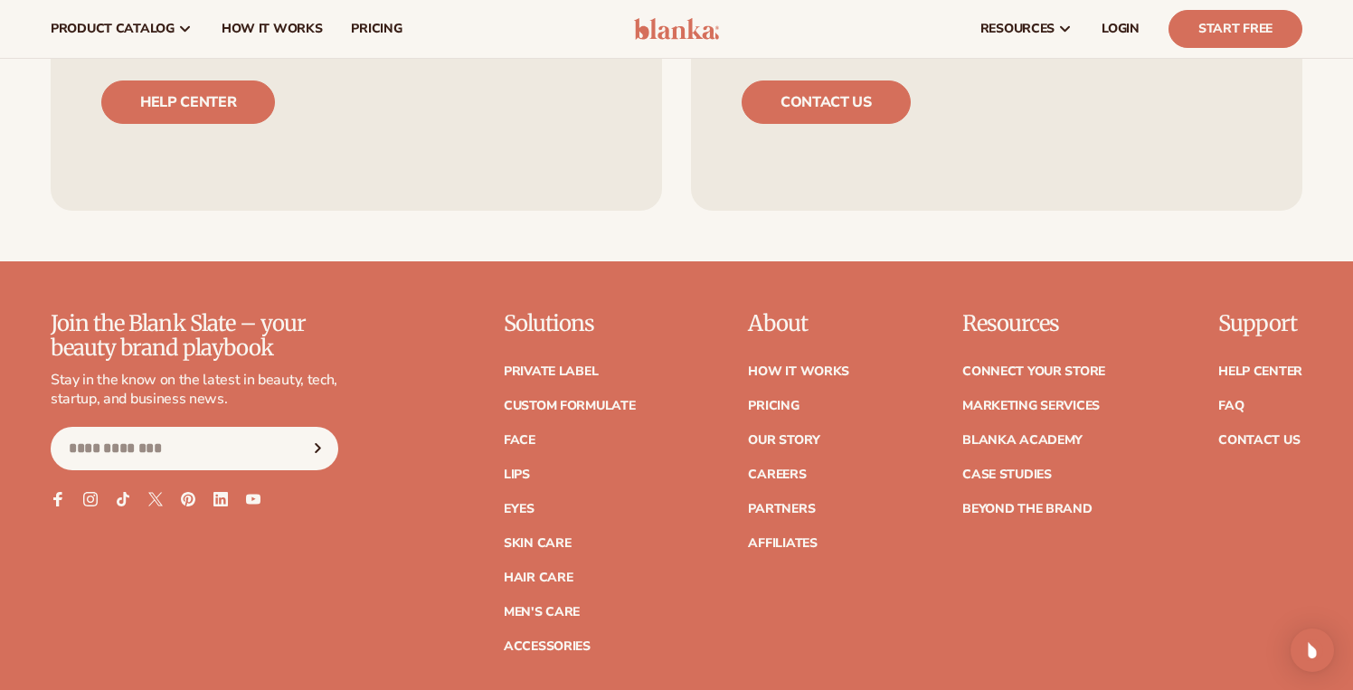
scroll to position [1386, 0]
click at [759, 478] on link "Careers" at bounding box center [777, 474] width 58 height 13
